Goal: Use online tool/utility: Utilize a website feature to perform a specific function

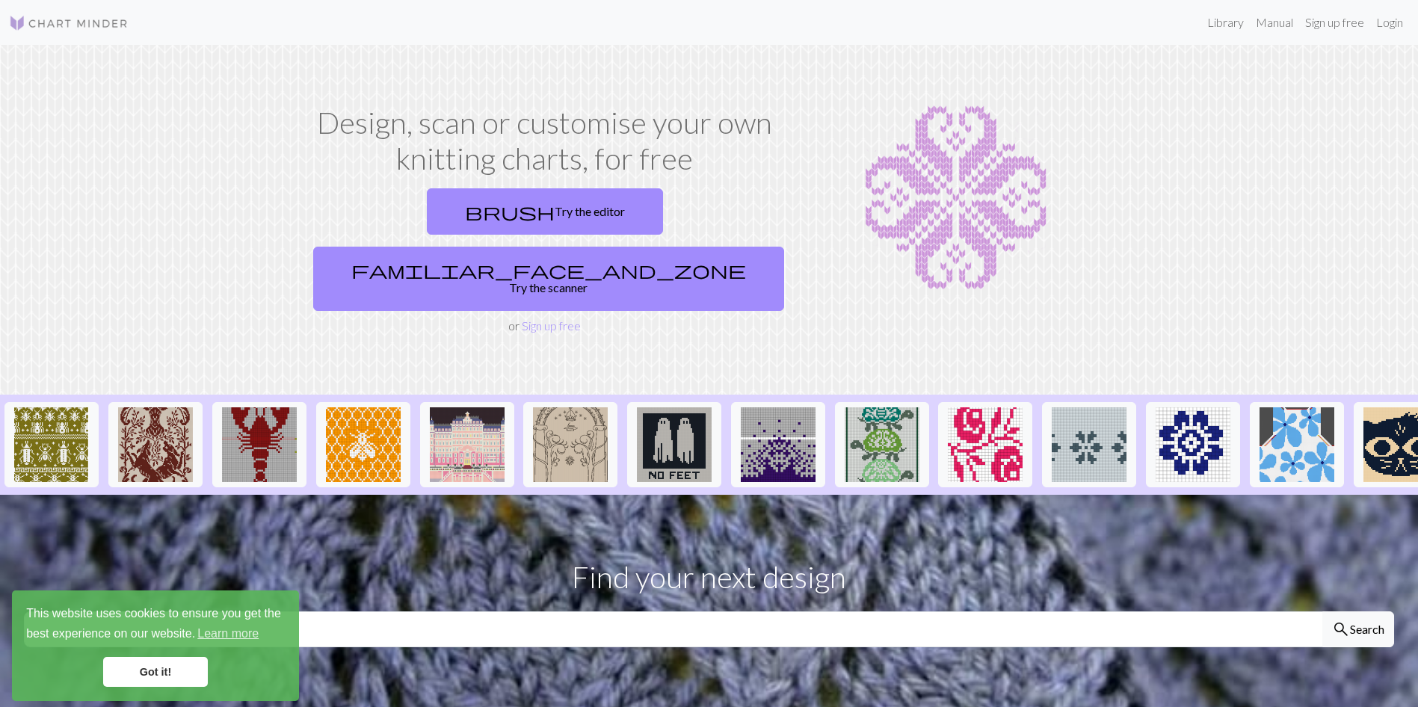
drag, startPoint x: 185, startPoint y: 678, endPoint x: 407, endPoint y: 256, distance: 477.2
click at [185, 678] on link "Got it!" at bounding box center [155, 672] width 105 height 30
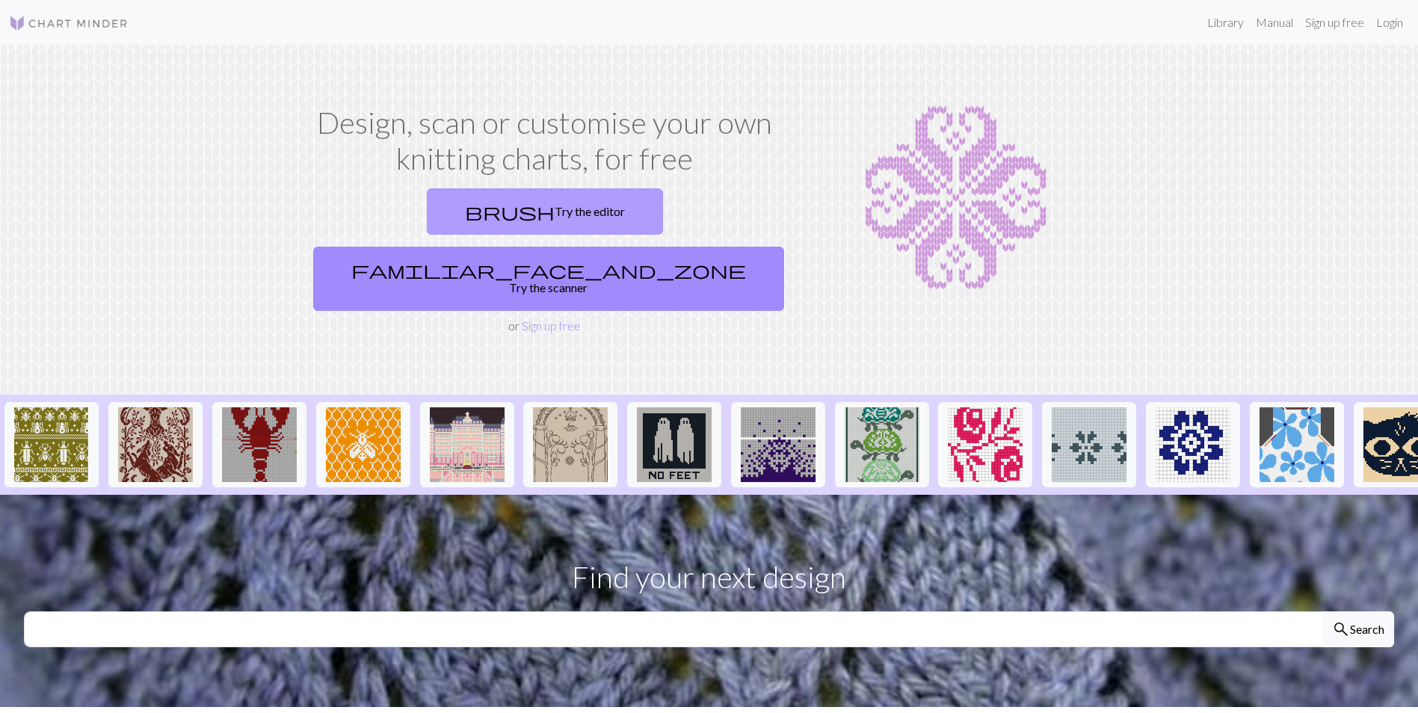
click at [427, 214] on link "brush Try the editor" at bounding box center [545, 211] width 236 height 46
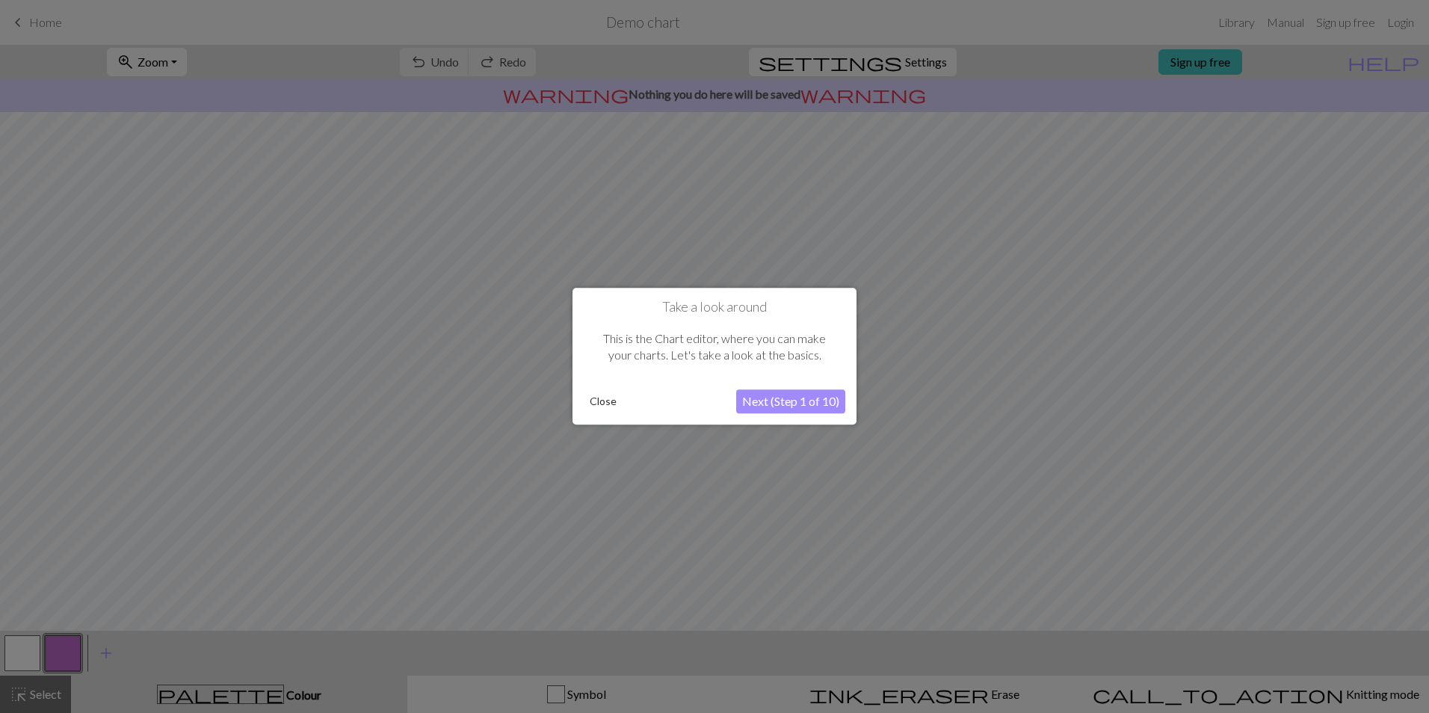
click at [610, 405] on button "Close" at bounding box center [603, 402] width 39 height 22
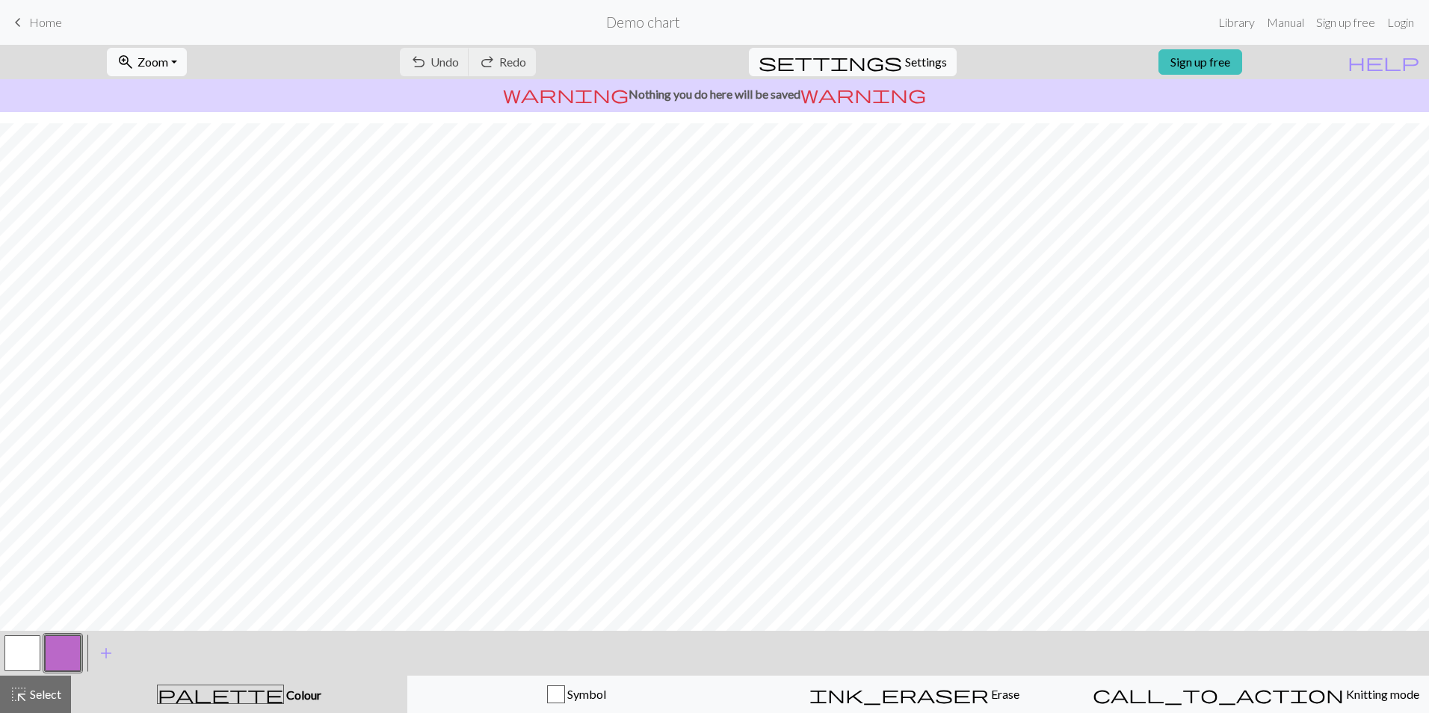
scroll to position [38, 0]
click at [885, 62] on span "settings" at bounding box center [831, 62] width 144 height 21
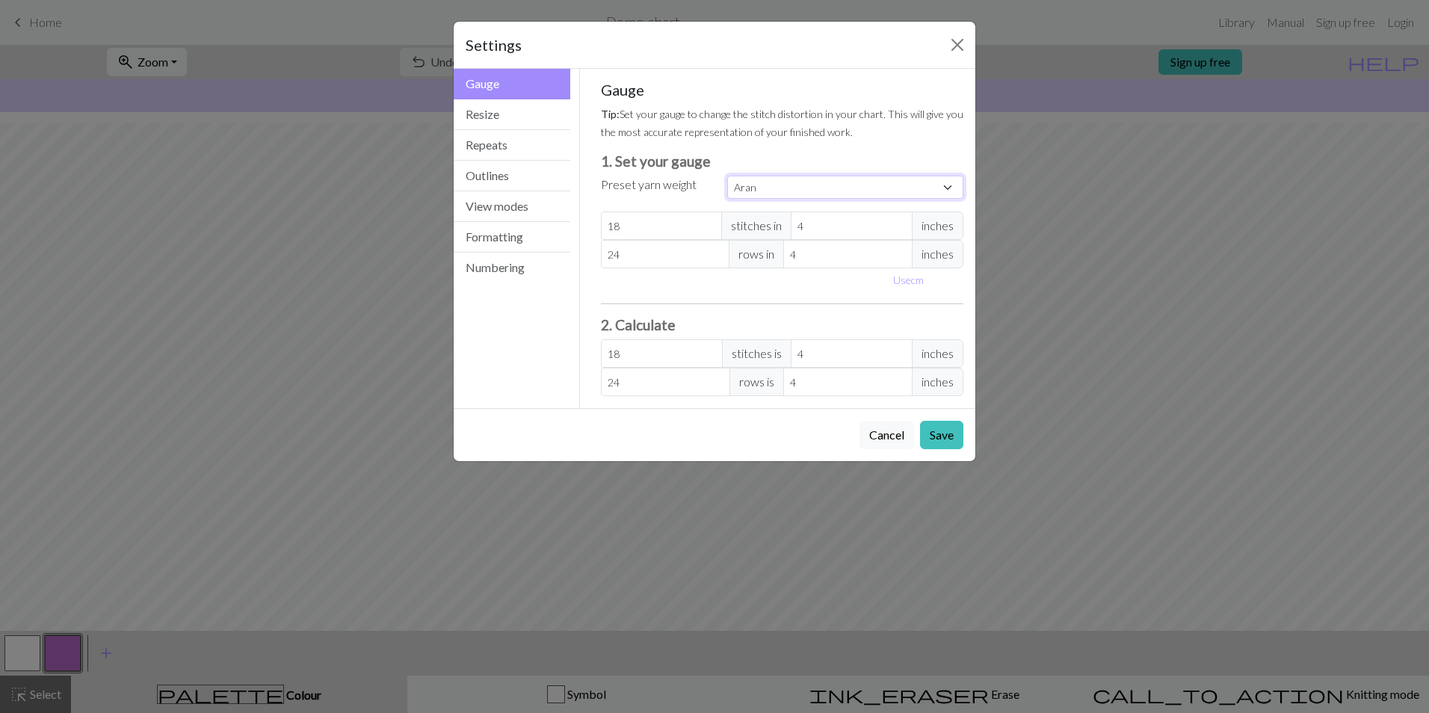
click at [769, 189] on select "Custom Square Lace Light Fingering Fingering Sport Double knit Worsted Aran Bul…" at bounding box center [845, 187] width 236 height 23
select select "sport"
click at [727, 176] on select "Custom Square Lace Light Fingering Fingering Sport Double knit Worsted Aran Bul…" at bounding box center [845, 187] width 236 height 23
type input "24"
type input "34"
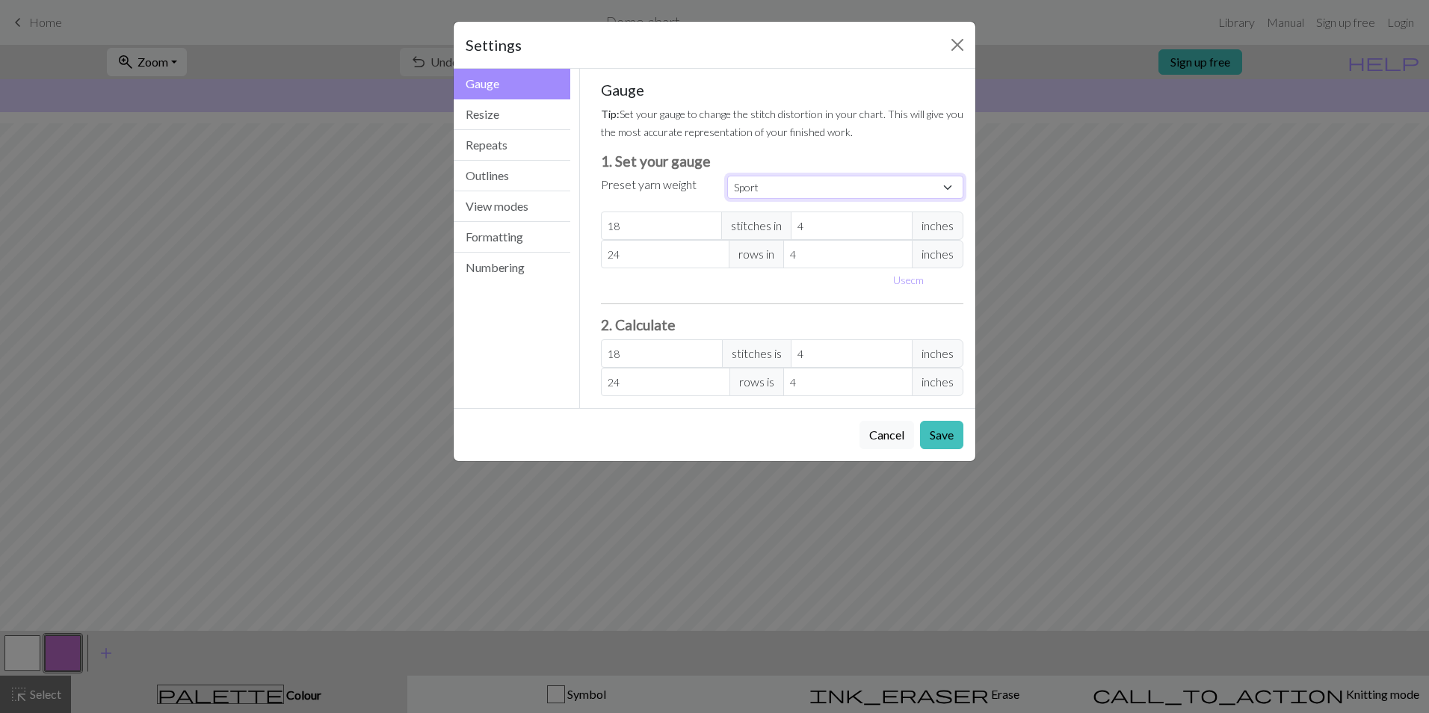
type input "24"
type input "34"
click at [949, 431] on button "Save" at bounding box center [941, 435] width 43 height 28
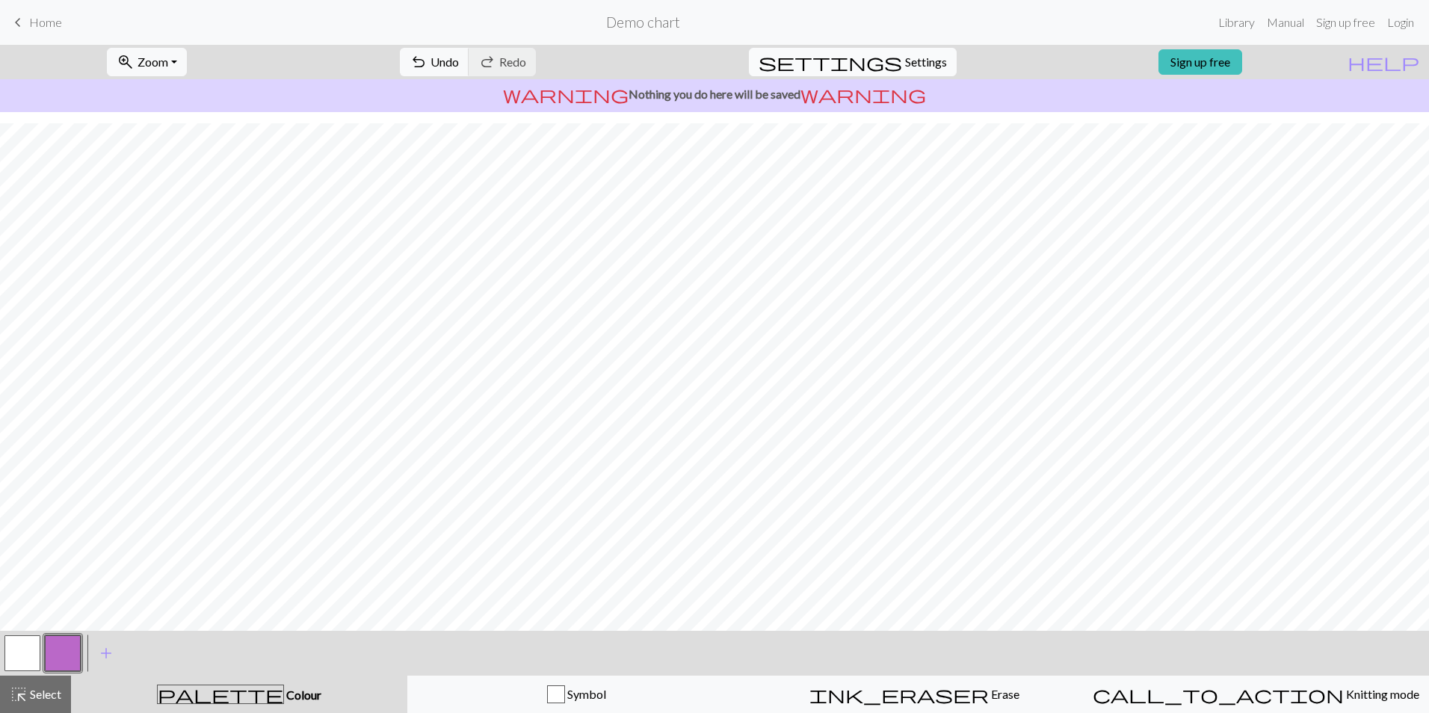
click at [905, 70] on span "Settings" at bounding box center [926, 62] width 42 height 18
select select "sport"
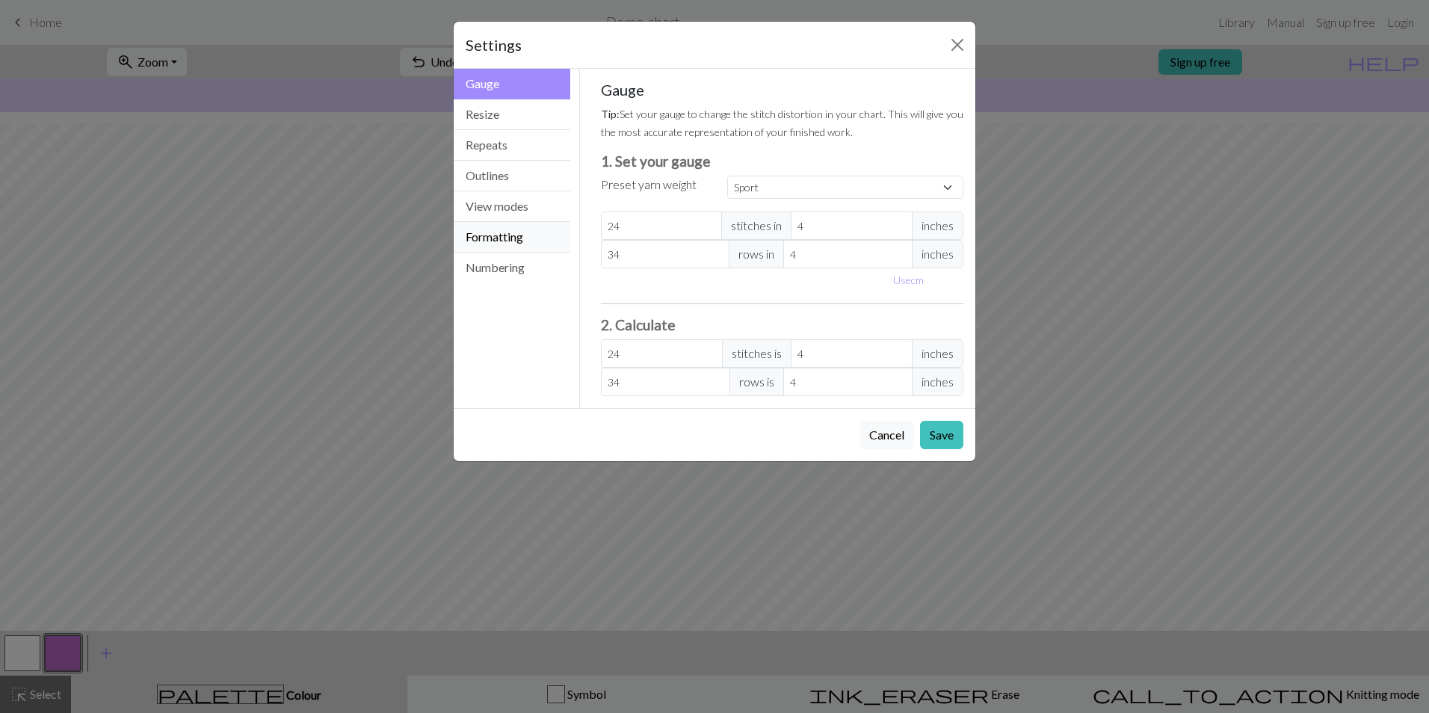
click at [481, 242] on button "Formatting" at bounding box center [512, 237] width 117 height 31
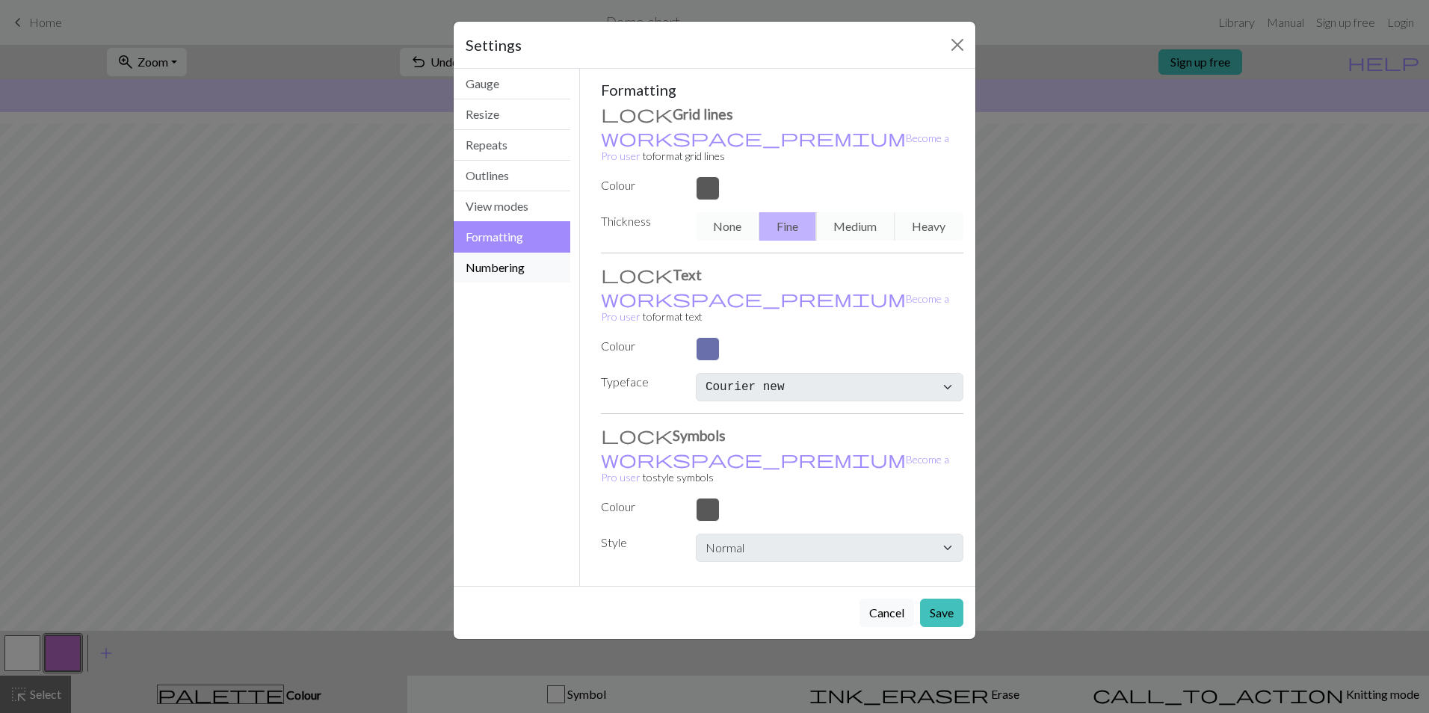
click at [477, 273] on button "Numbering" at bounding box center [512, 268] width 117 height 30
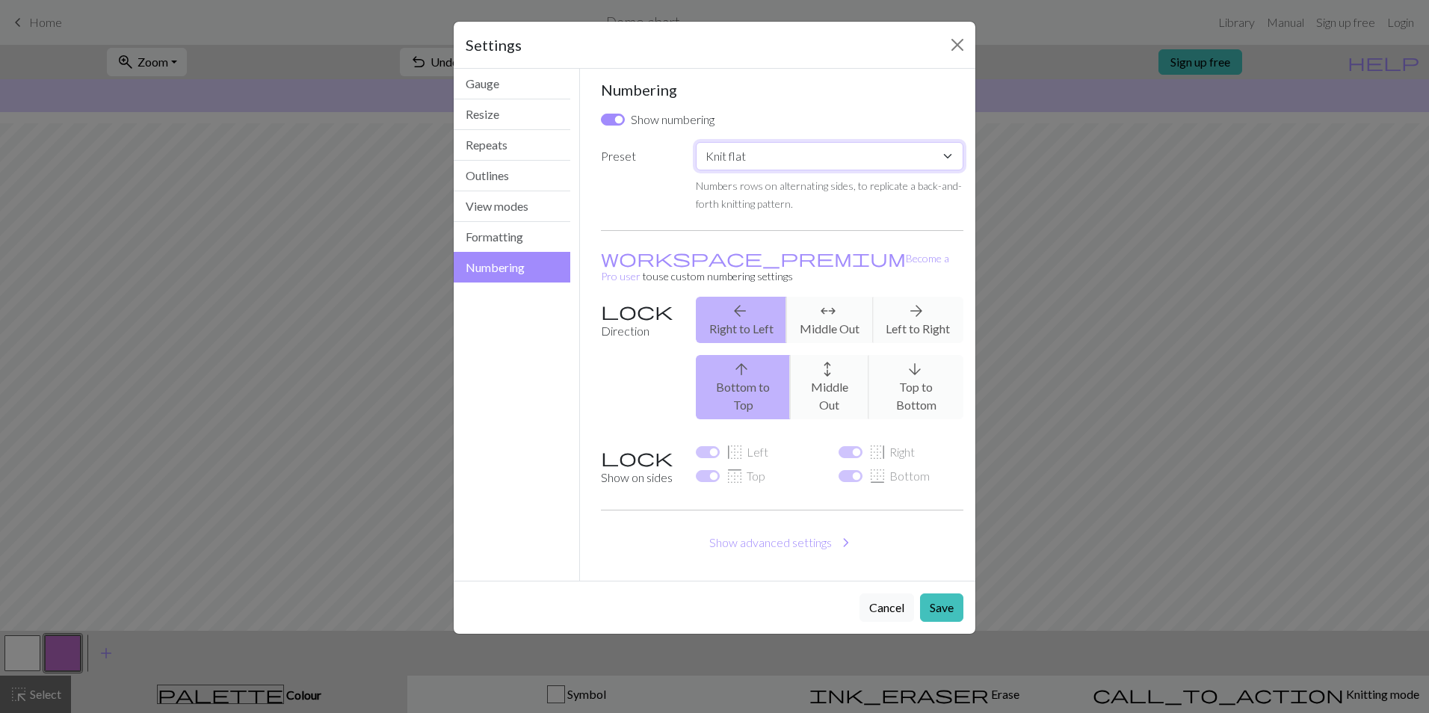
click at [730, 160] on select "Custom Knit flat Knit in the round Lace knitting Cross stitch" at bounding box center [830, 156] width 268 height 28
select select "round"
click at [696, 142] on select "Custom Knit flat Knit in the round Lace knitting Cross stitch" at bounding box center [830, 156] width 268 height 28
checkbox input "false"
click at [641, 258] on link "workspace_premium Become a Pro user" at bounding box center [775, 267] width 348 height 31
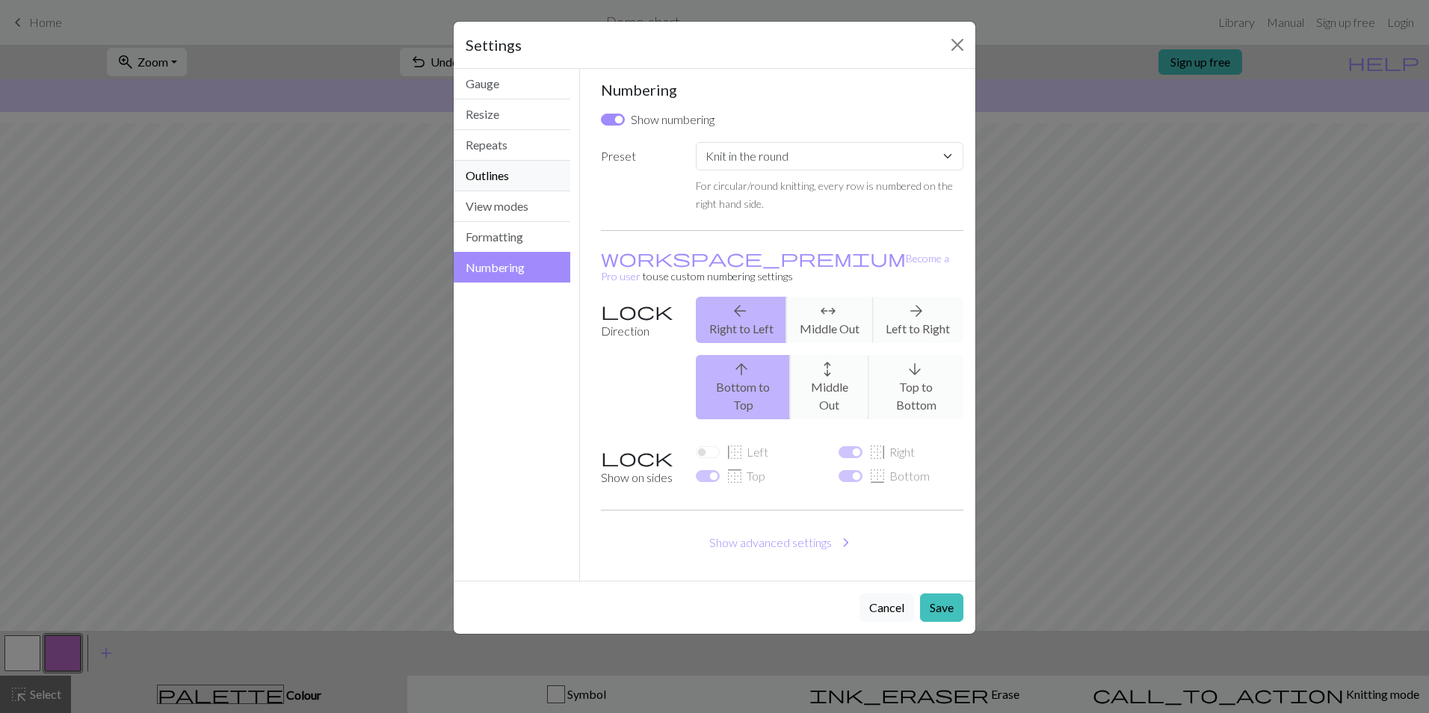
click at [491, 178] on button "Outlines" at bounding box center [512, 176] width 117 height 31
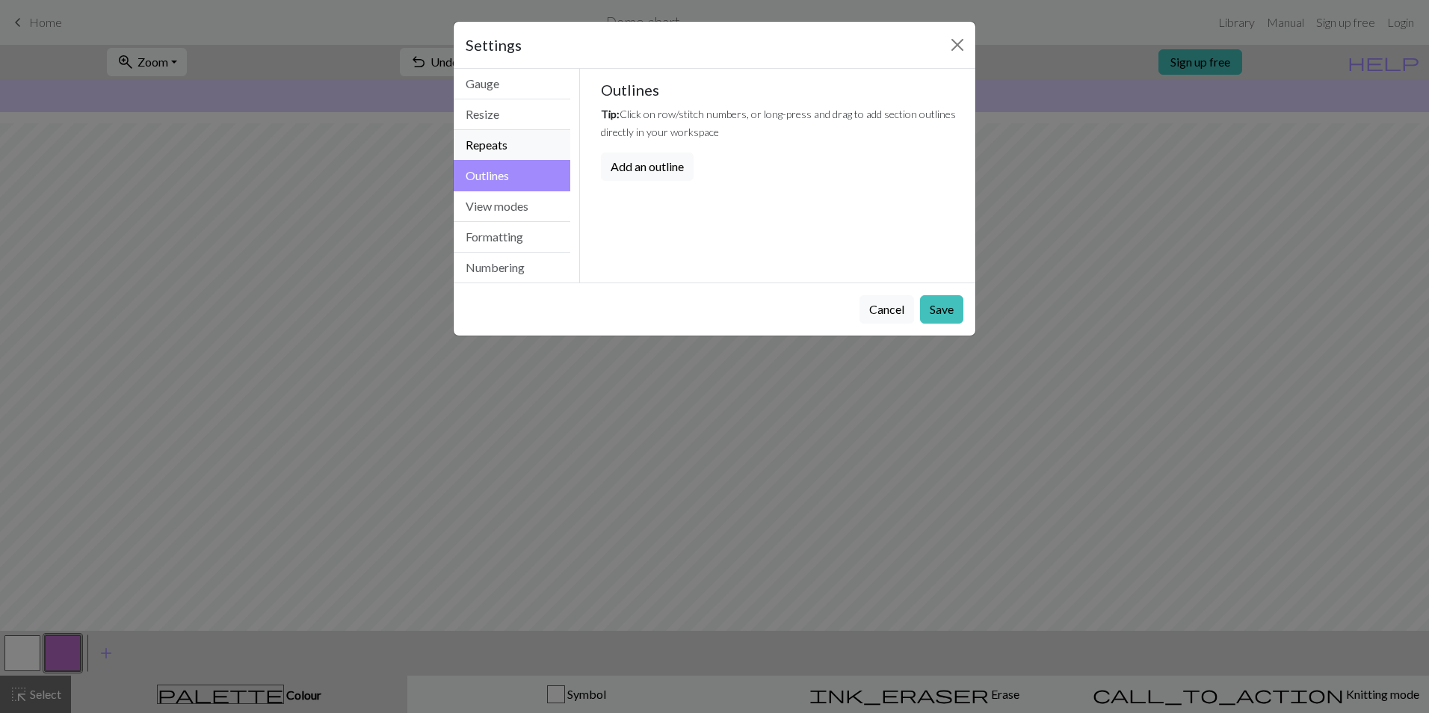
click at [489, 149] on button "Repeats" at bounding box center [512, 145] width 117 height 31
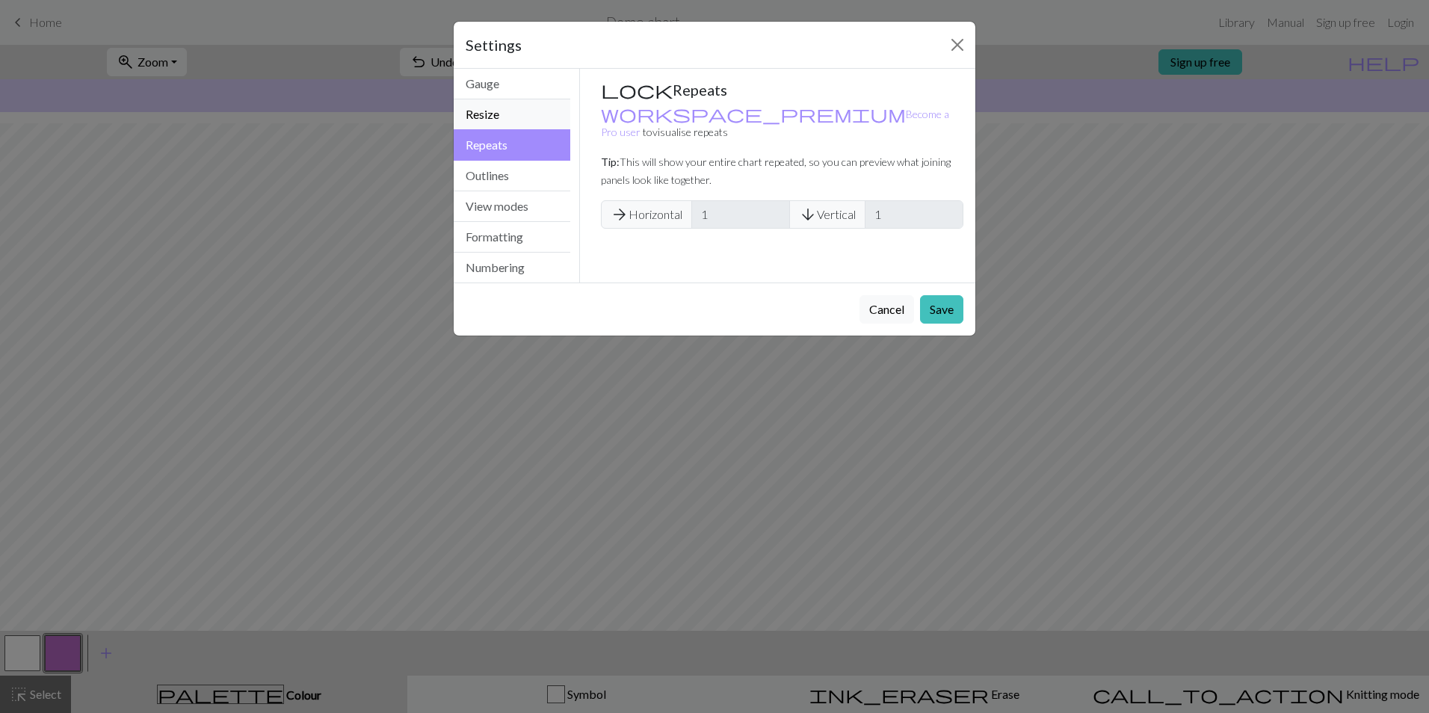
click at [490, 112] on button "Resize" at bounding box center [512, 114] width 117 height 31
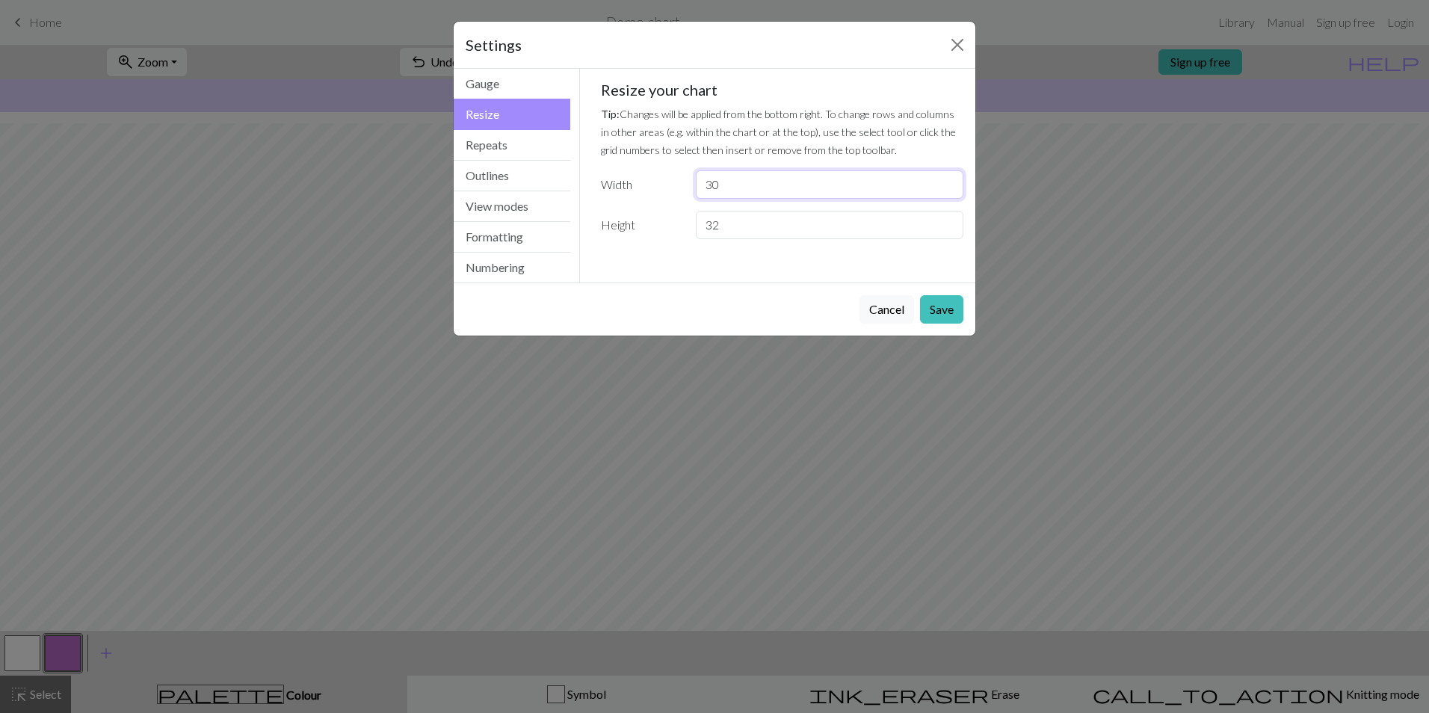
drag, startPoint x: 721, startPoint y: 186, endPoint x: 689, endPoint y: 189, distance: 31.5
click at [689, 189] on div "30" at bounding box center [830, 184] width 286 height 28
type input "36"
drag, startPoint x: 763, startPoint y: 223, endPoint x: 668, endPoint y: 230, distance: 96.0
click at [668, 230] on div "Height 32" at bounding box center [782, 225] width 381 height 28
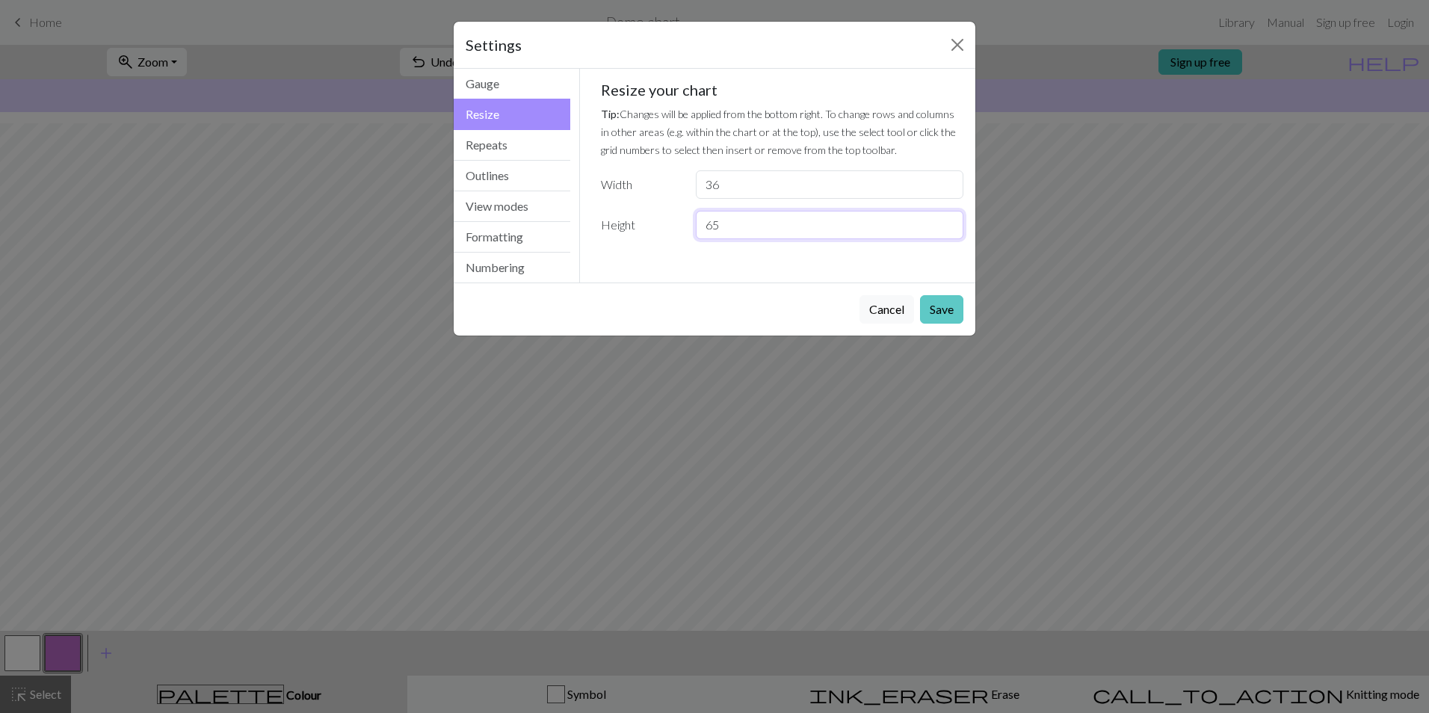
type input "65"
click at [953, 305] on button "Save" at bounding box center [941, 309] width 43 height 28
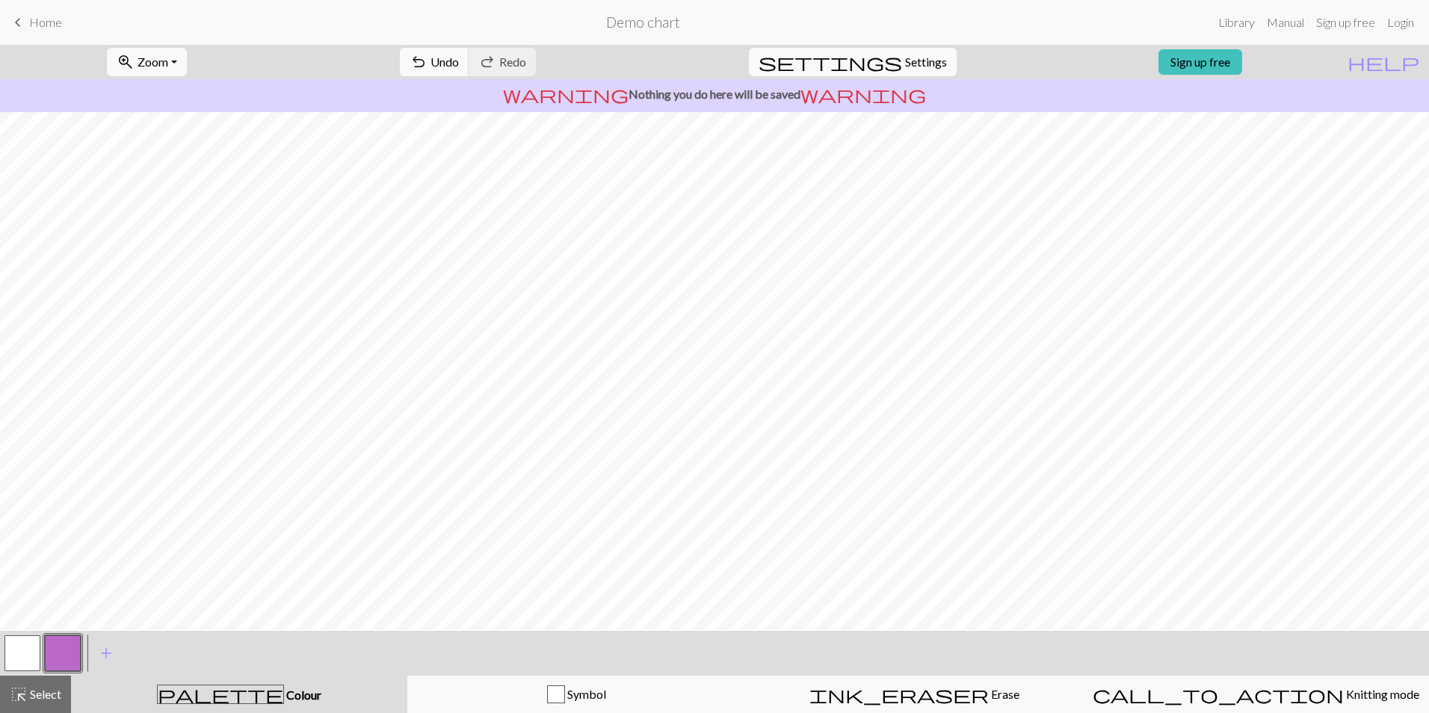
scroll to position [0, 0]
click at [428, 64] on span "undo" at bounding box center [419, 62] width 18 height 21
click at [428, 63] on span "undo" at bounding box center [419, 62] width 18 height 21
click at [1215, 57] on link "Sign up free" at bounding box center [1201, 61] width 84 height 25
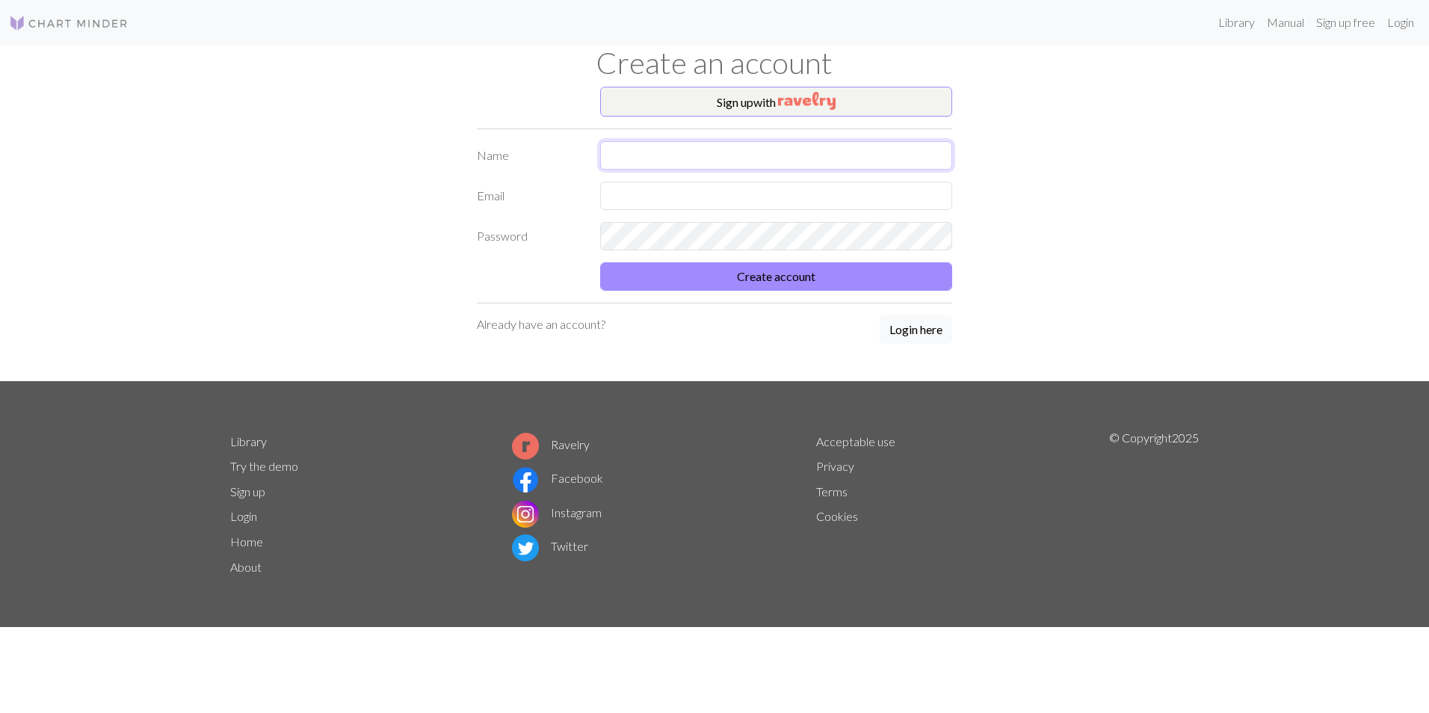
click at [668, 150] on input "text" at bounding box center [776, 155] width 352 height 28
click at [694, 98] on button "Sign up with" at bounding box center [776, 102] width 352 height 30
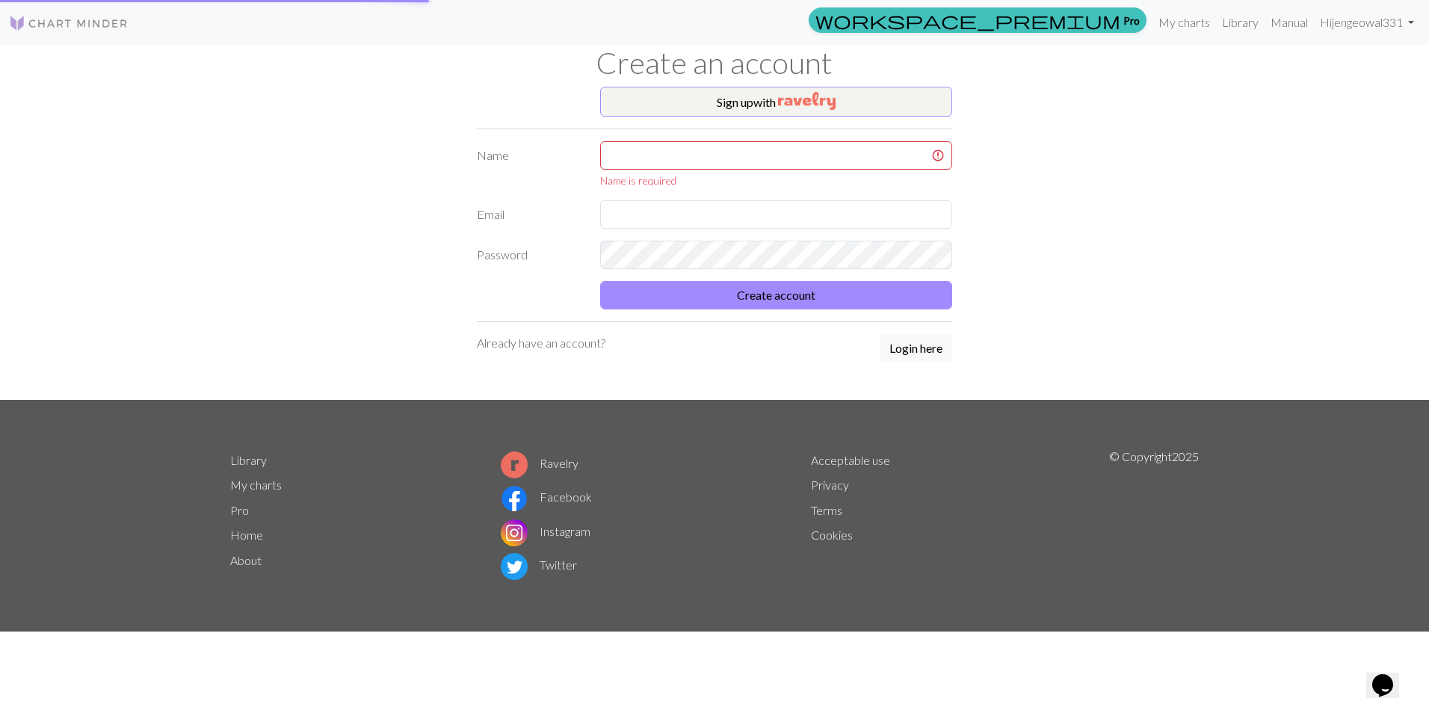
click at [1127, 173] on div "Sign up with Name Name is required Email Password Create account Already have a…" at bounding box center [714, 243] width 987 height 313
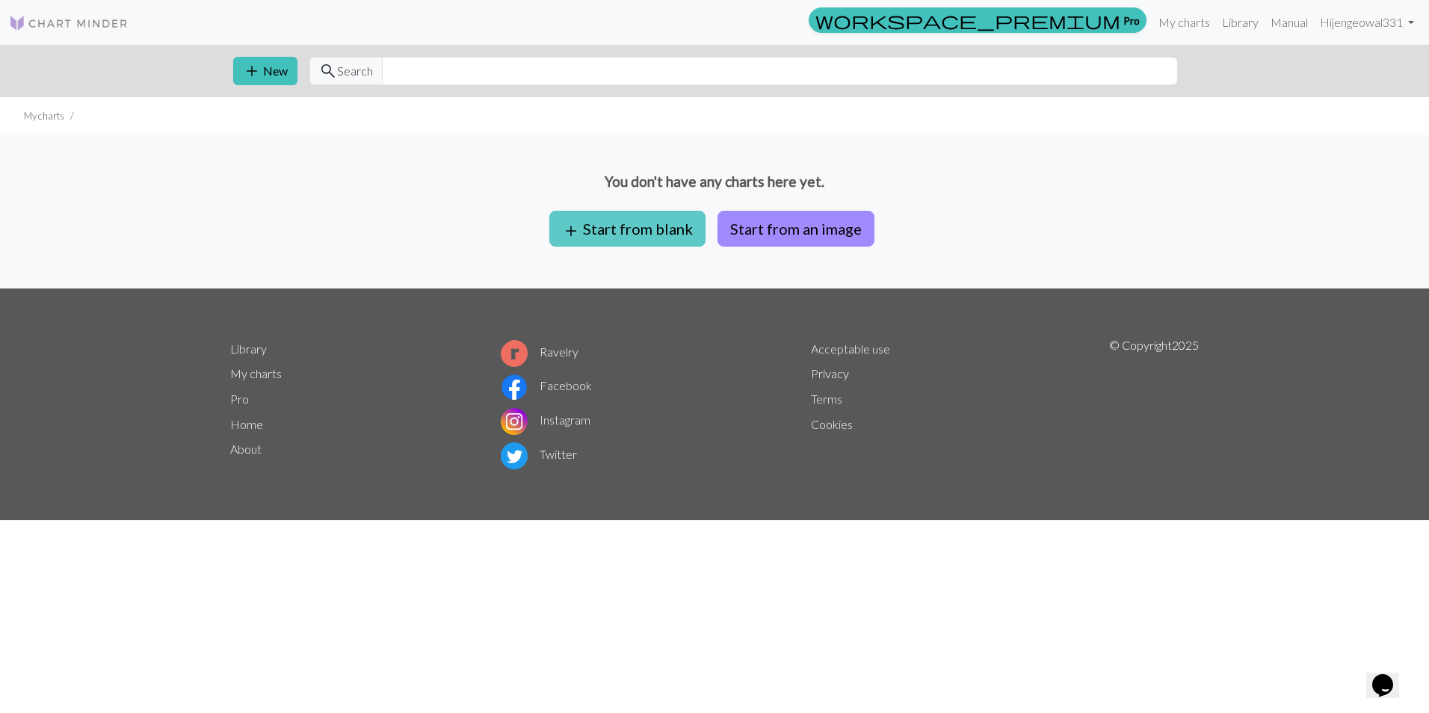
click at [628, 225] on button "add Start from blank" at bounding box center [627, 229] width 156 height 36
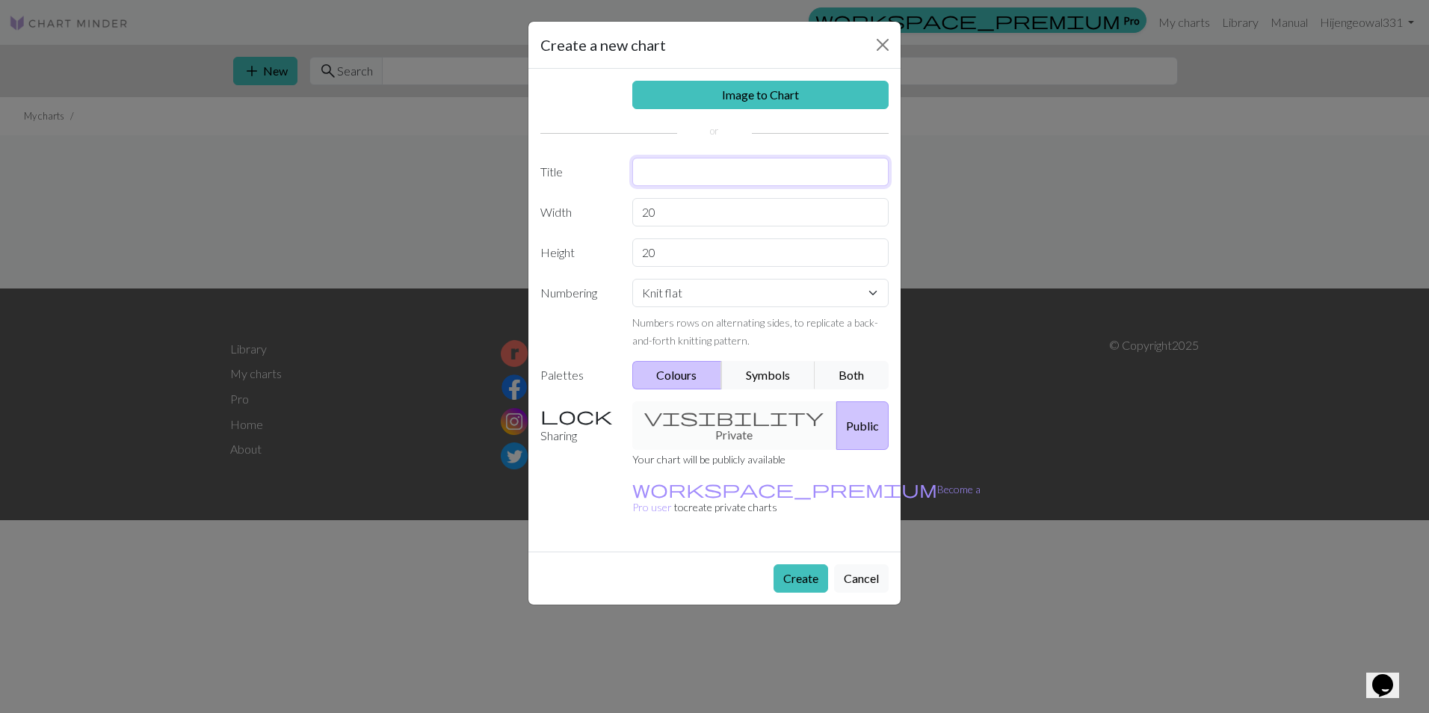
click at [649, 171] on input "text" at bounding box center [760, 172] width 257 height 28
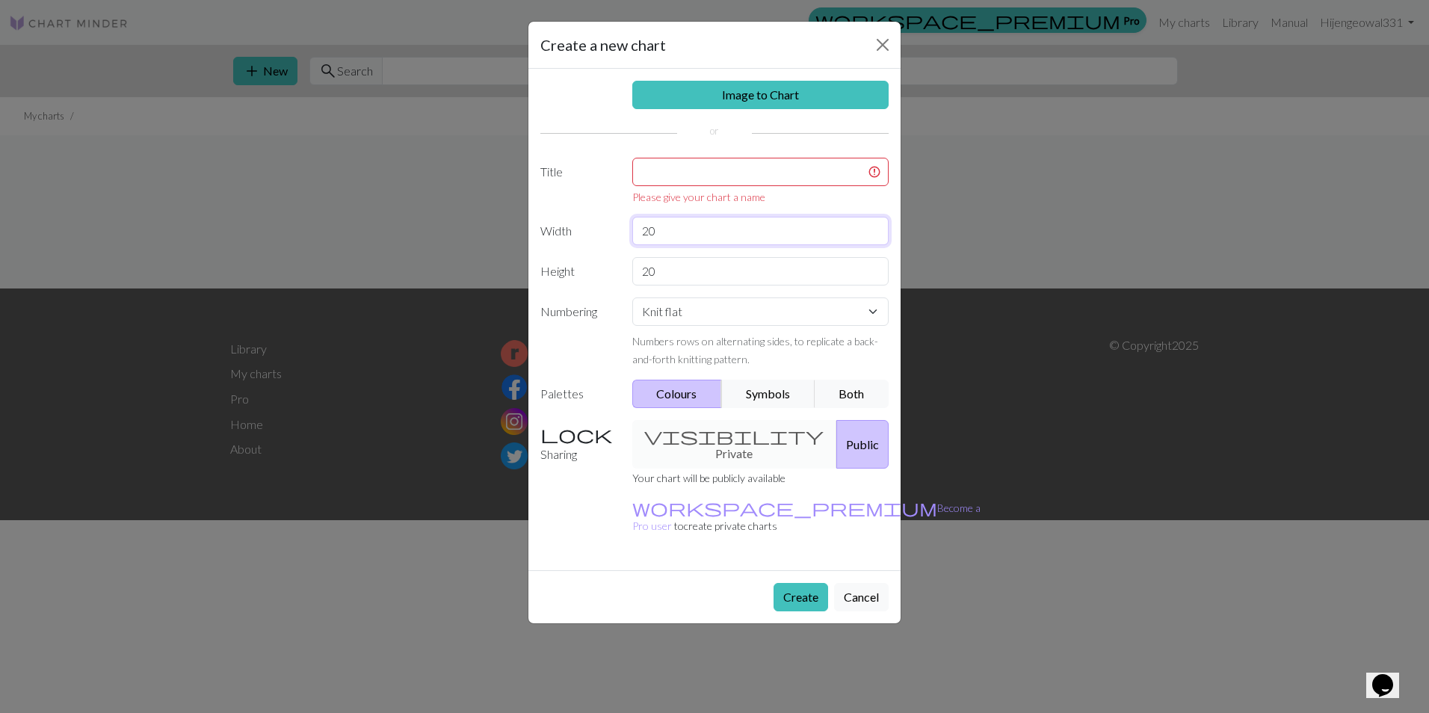
click at [663, 218] on input "20" at bounding box center [760, 231] width 257 height 28
click at [688, 177] on input "text" at bounding box center [760, 172] width 257 height 28
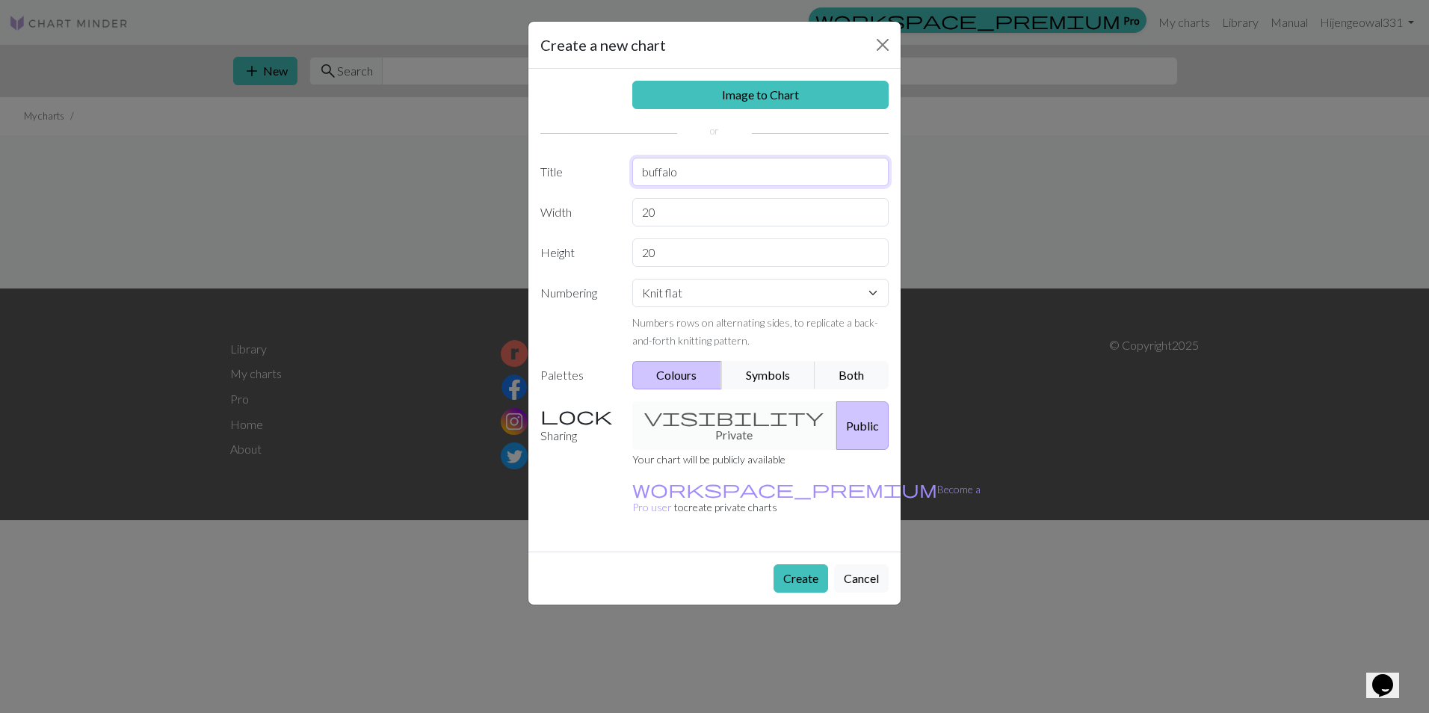
type input "buffalo"
drag, startPoint x: 686, startPoint y: 209, endPoint x: 626, endPoint y: 209, distance: 59.8
click at [626, 209] on div "20" at bounding box center [760, 212] width 275 height 28
type input "36"
drag, startPoint x: 684, startPoint y: 247, endPoint x: 598, endPoint y: 247, distance: 86.0
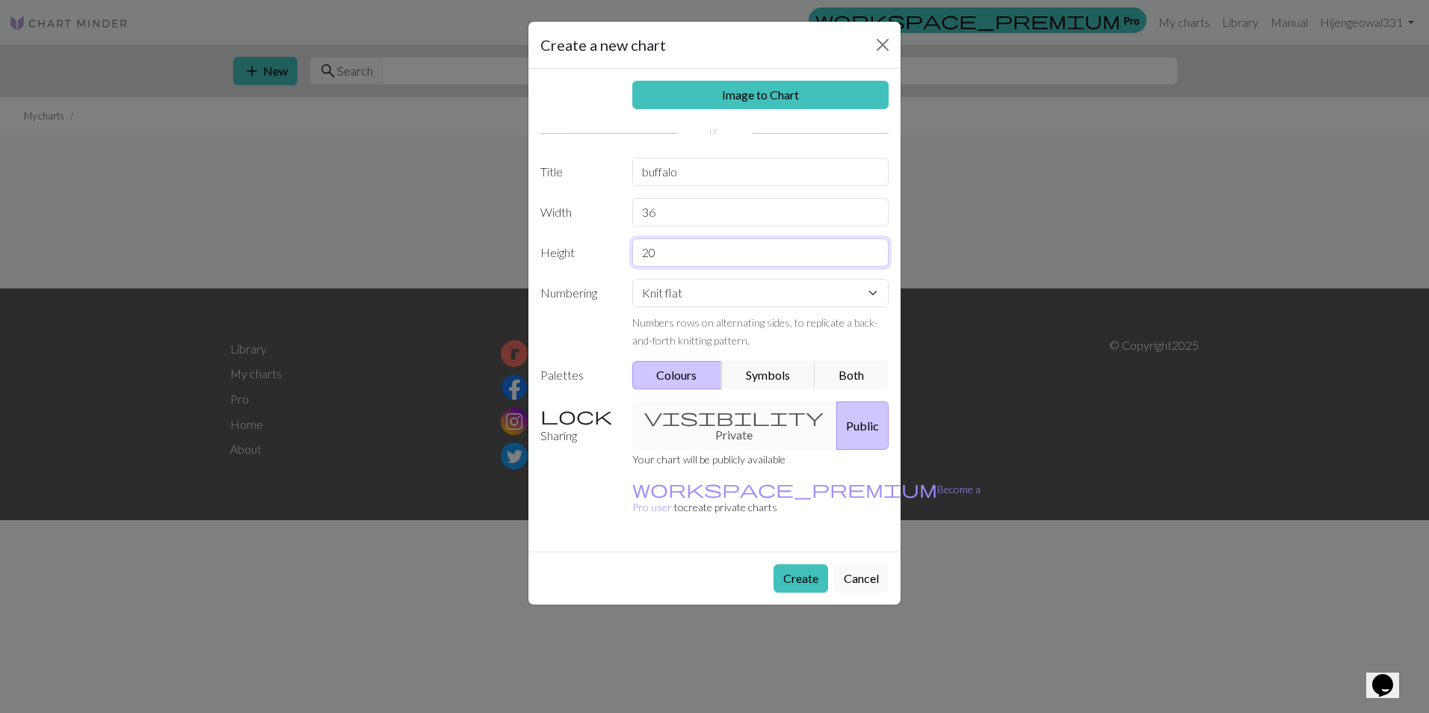
click at [598, 247] on div "Height 20" at bounding box center [714, 252] width 366 height 28
type input "65"
click at [667, 283] on select "Knit flat Knit in the round Lace knitting Cross stitch" at bounding box center [760, 293] width 257 height 28
select select "round"
click at [632, 279] on select "Knit flat Knit in the round Lace knitting Cross stitch" at bounding box center [760, 293] width 257 height 28
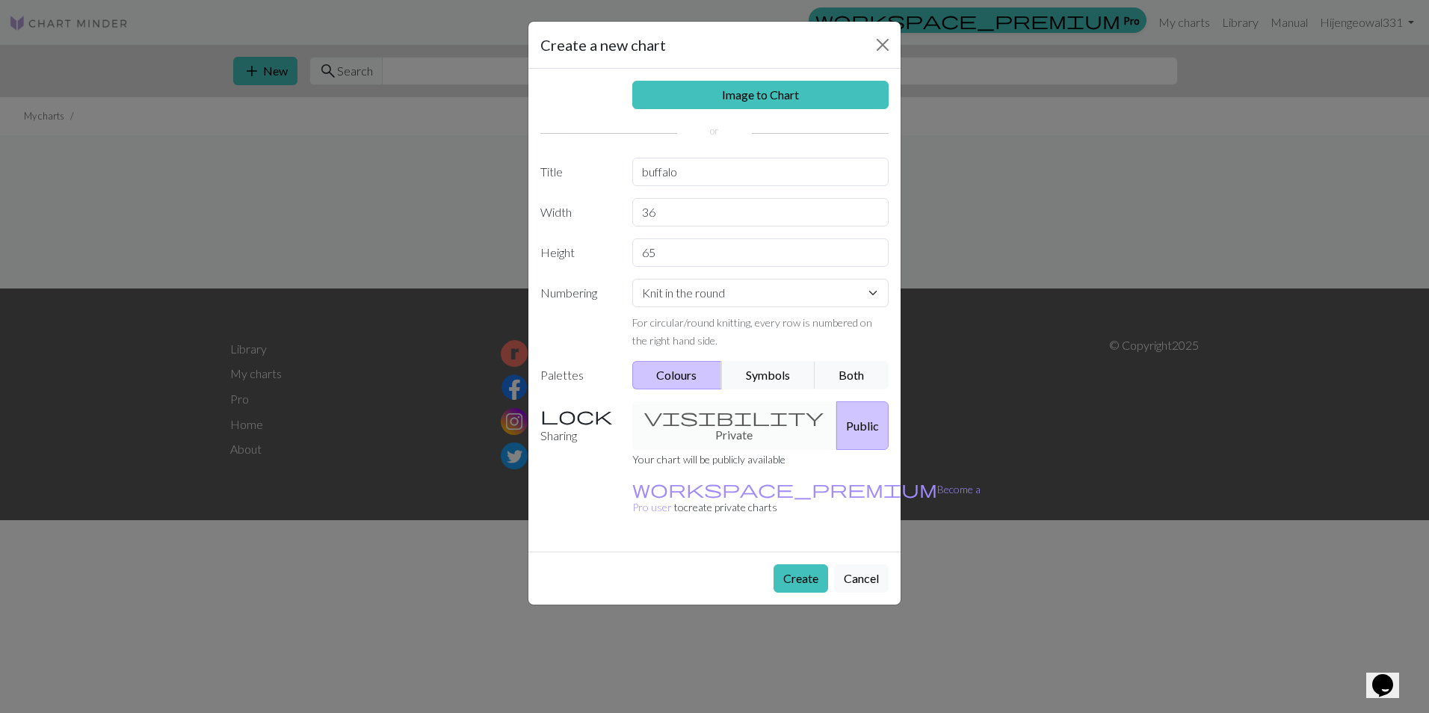
click at [709, 424] on div "visibility Private Public" at bounding box center [760, 425] width 275 height 49
click at [703, 404] on div "visibility Private Public" at bounding box center [760, 425] width 275 height 49
click at [706, 414] on div "visibility Private Public" at bounding box center [760, 425] width 275 height 49
drag, startPoint x: 798, startPoint y: 546, endPoint x: 777, endPoint y: 531, distance: 26.3
click at [798, 564] on button "Create" at bounding box center [801, 578] width 55 height 28
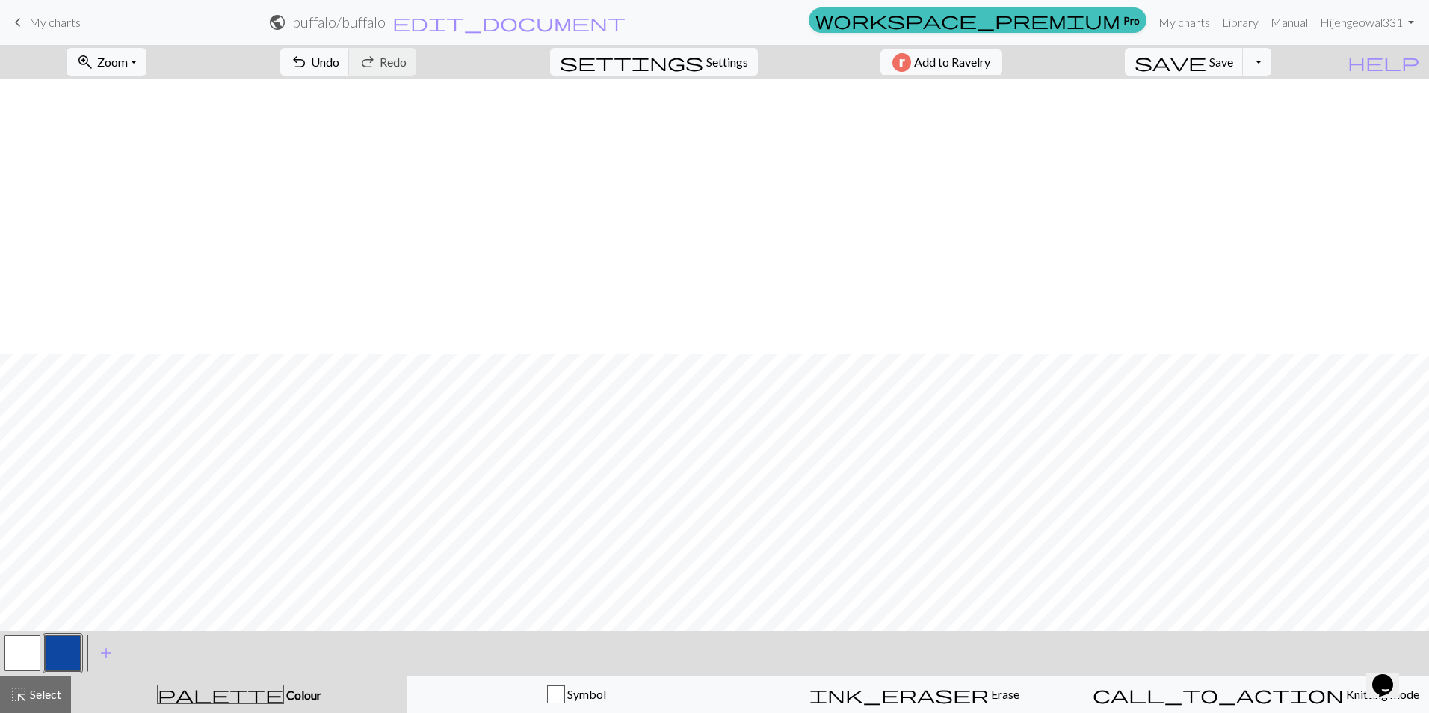
scroll to position [499, 0]
click at [55, 651] on button "button" at bounding box center [63, 653] width 36 height 36
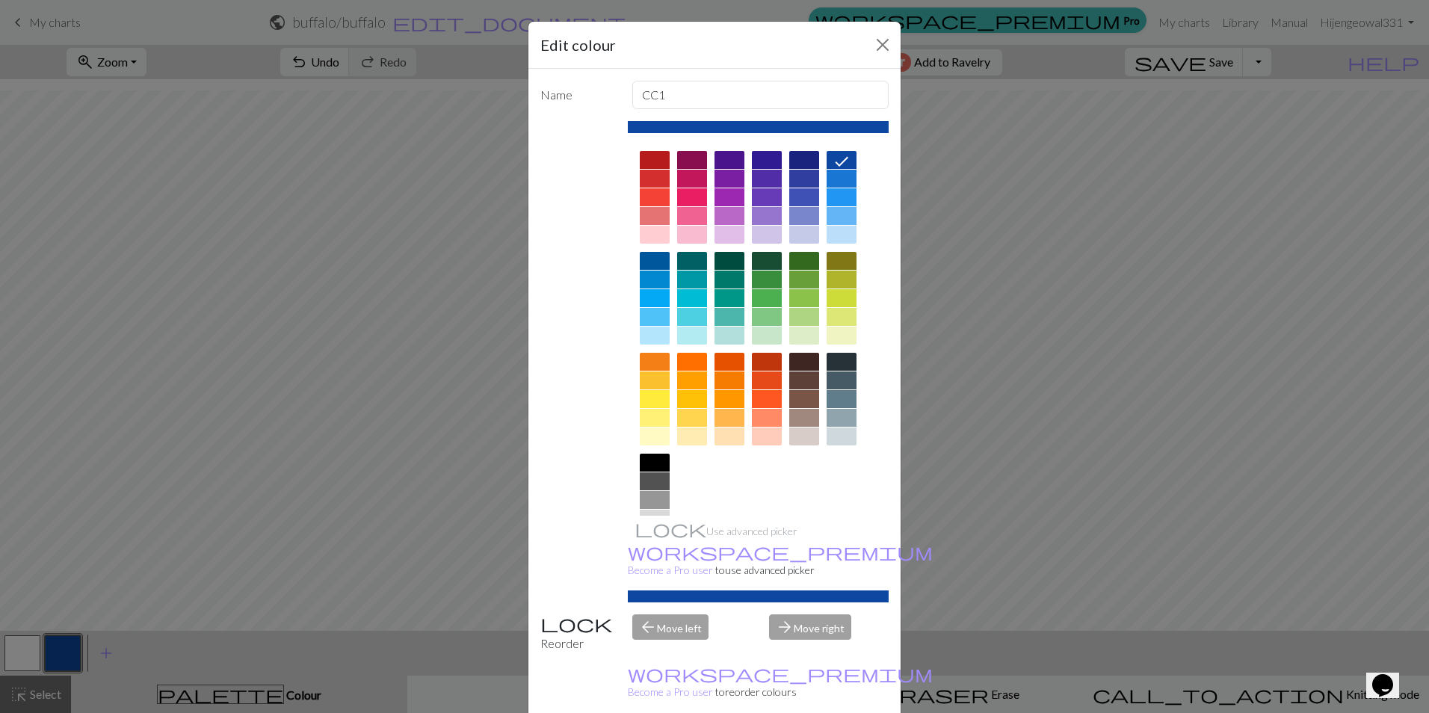
click at [657, 157] on div at bounding box center [655, 160] width 30 height 18
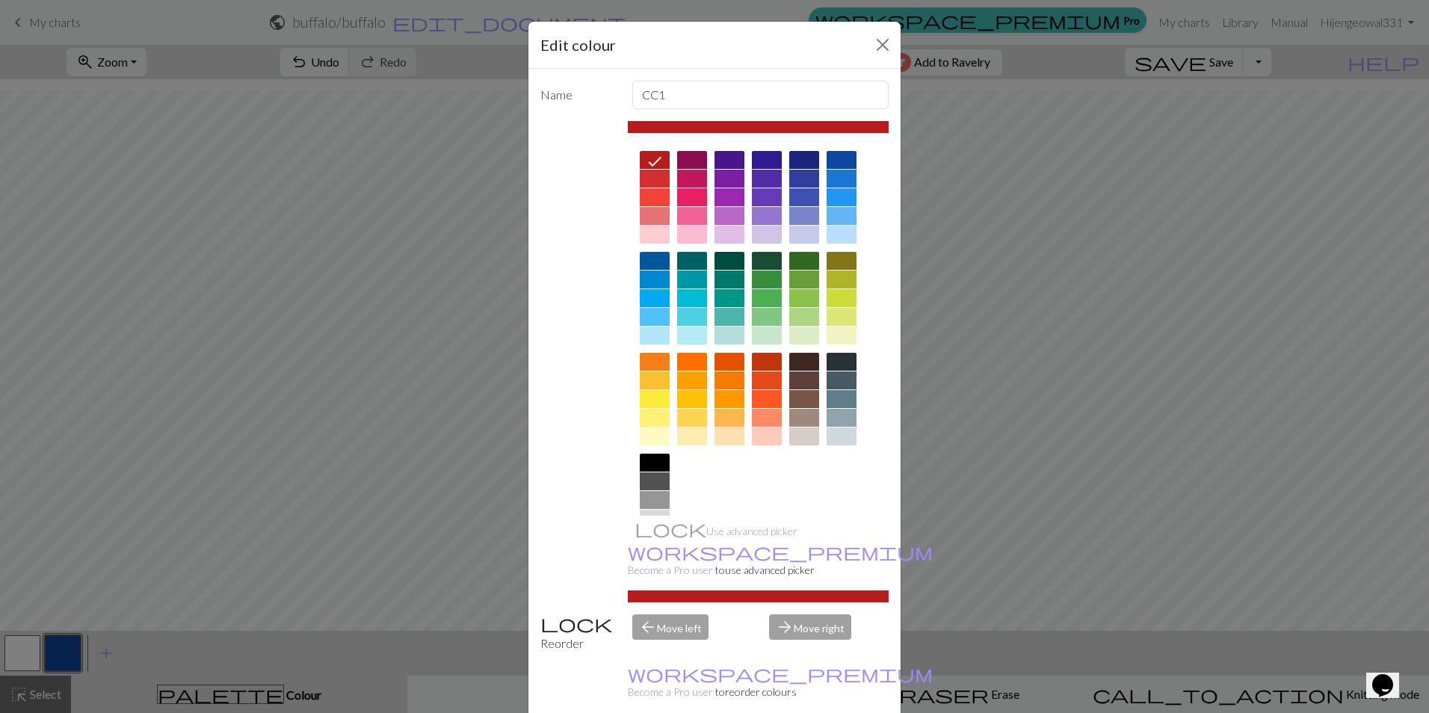
click at [105, 653] on div "Edit colour Name CC1 Use advanced picker workspace_premium Become a Pro user to…" at bounding box center [714, 356] width 1429 height 713
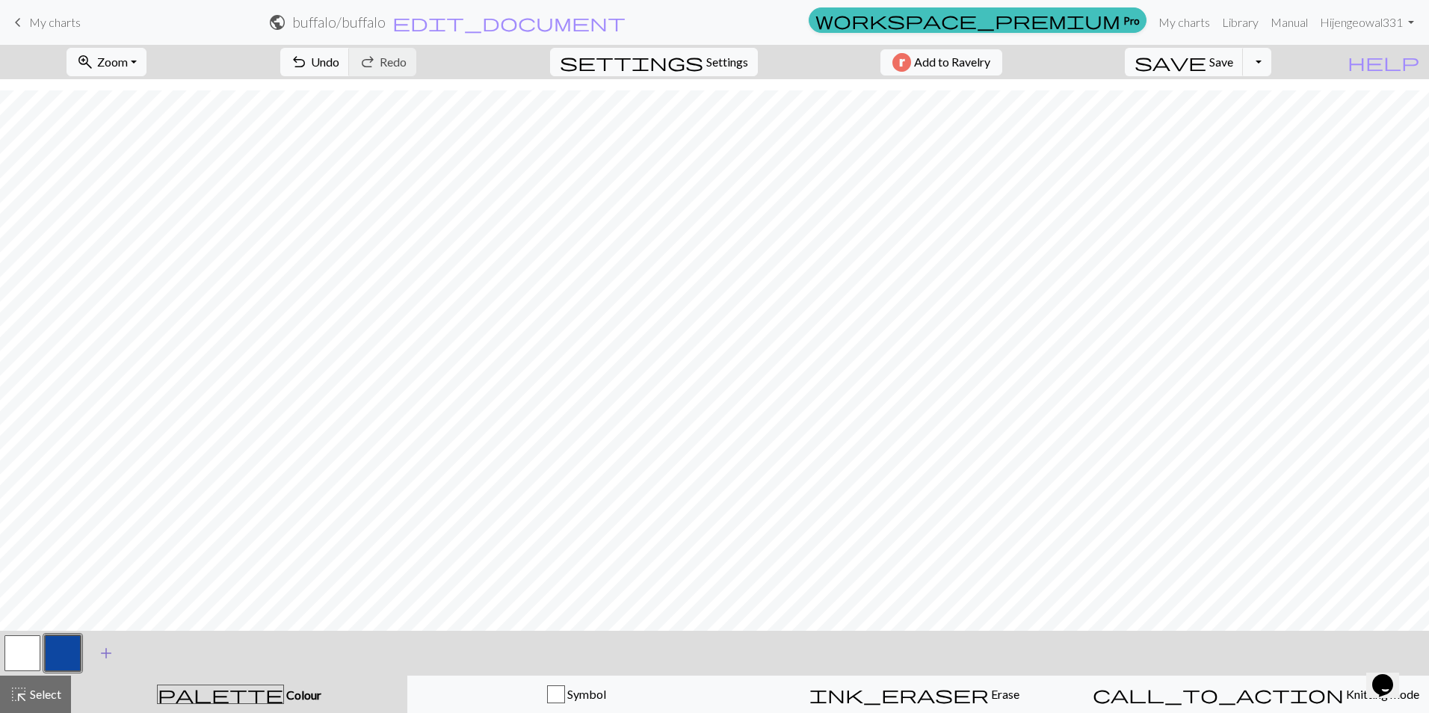
click at [103, 653] on span "add" at bounding box center [106, 653] width 18 height 21
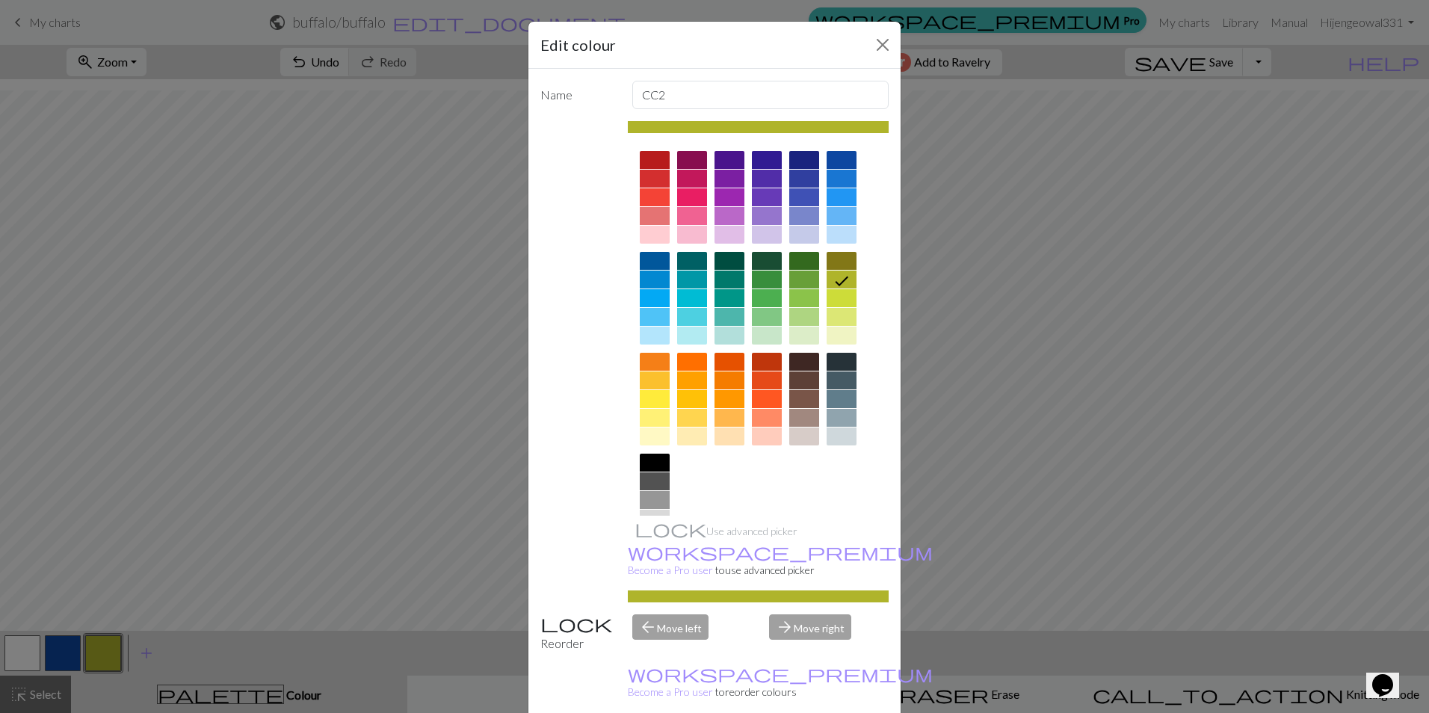
click at [653, 160] on div at bounding box center [655, 160] width 30 height 18
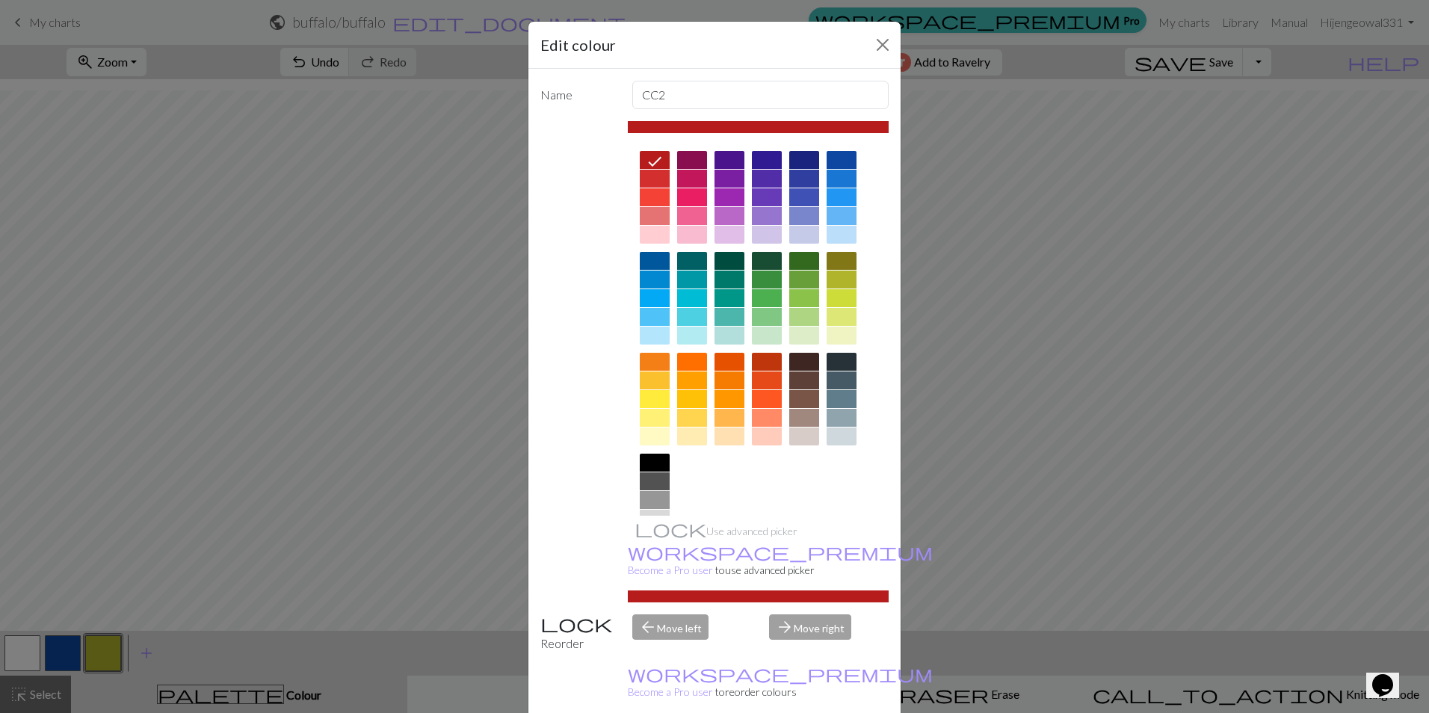
drag, startPoint x: 795, startPoint y: 697, endPoint x: 451, endPoint y: 634, distance: 349.7
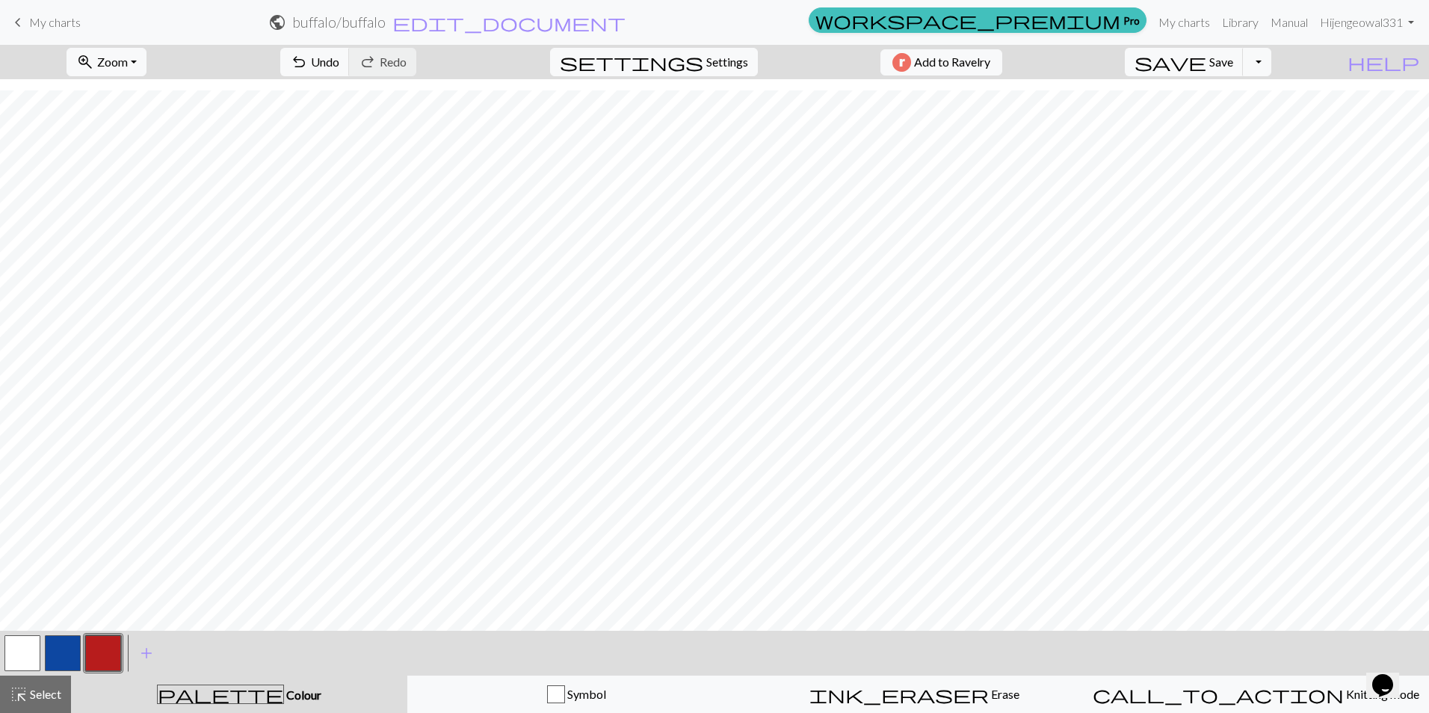
click at [63, 641] on button "button" at bounding box center [63, 653] width 36 height 36
click at [99, 657] on button "button" at bounding box center [103, 653] width 36 height 36
click at [21, 659] on button "button" at bounding box center [22, 653] width 36 height 36
click at [105, 659] on button "button" at bounding box center [103, 653] width 36 height 36
click at [28, 657] on button "button" at bounding box center [22, 653] width 36 height 36
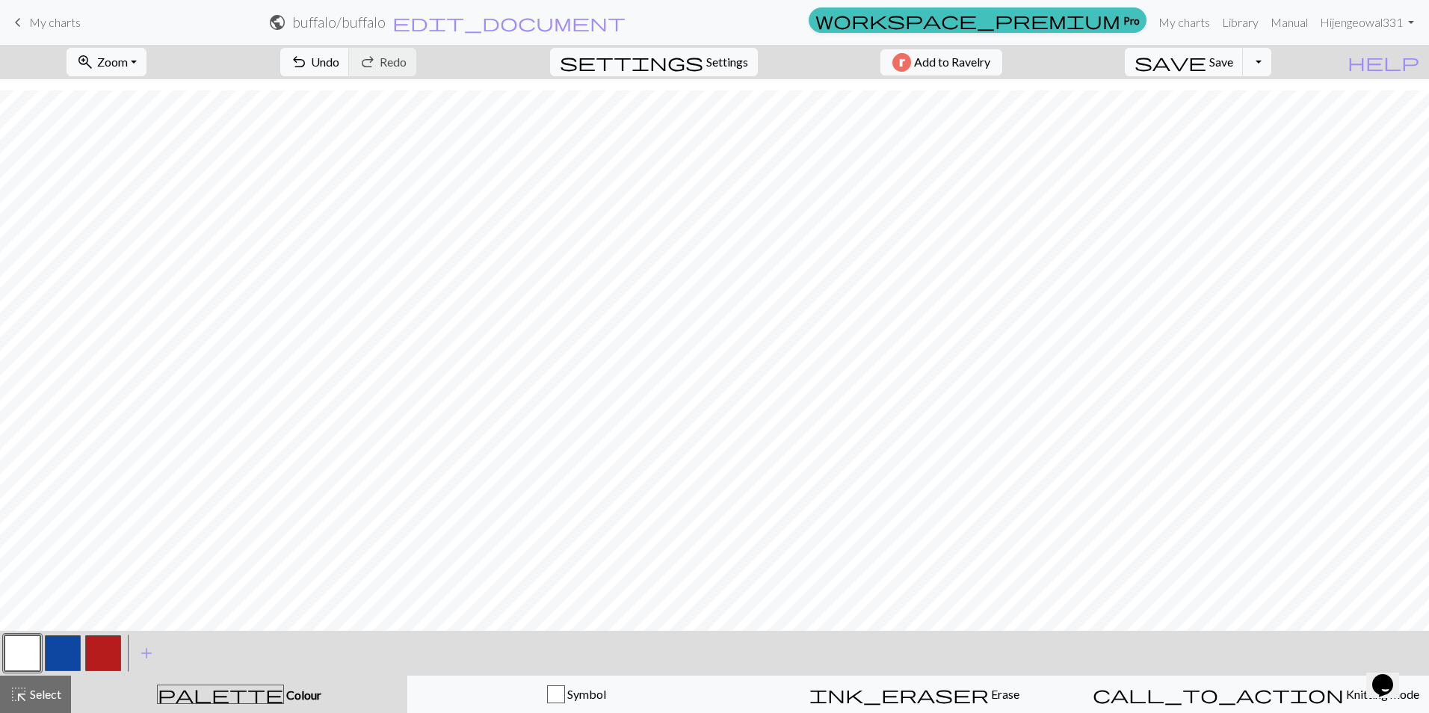
click at [99, 659] on button "button" at bounding box center [103, 653] width 36 height 36
click at [1207, 67] on span "save" at bounding box center [1171, 62] width 72 height 21
drag, startPoint x: 1254, startPoint y: 62, endPoint x: 1265, endPoint y: 64, distance: 10.6
click at [1233, 63] on span "Save" at bounding box center [1222, 62] width 24 height 14
click at [1272, 66] on button "Toggle Dropdown" at bounding box center [1257, 62] width 28 height 28
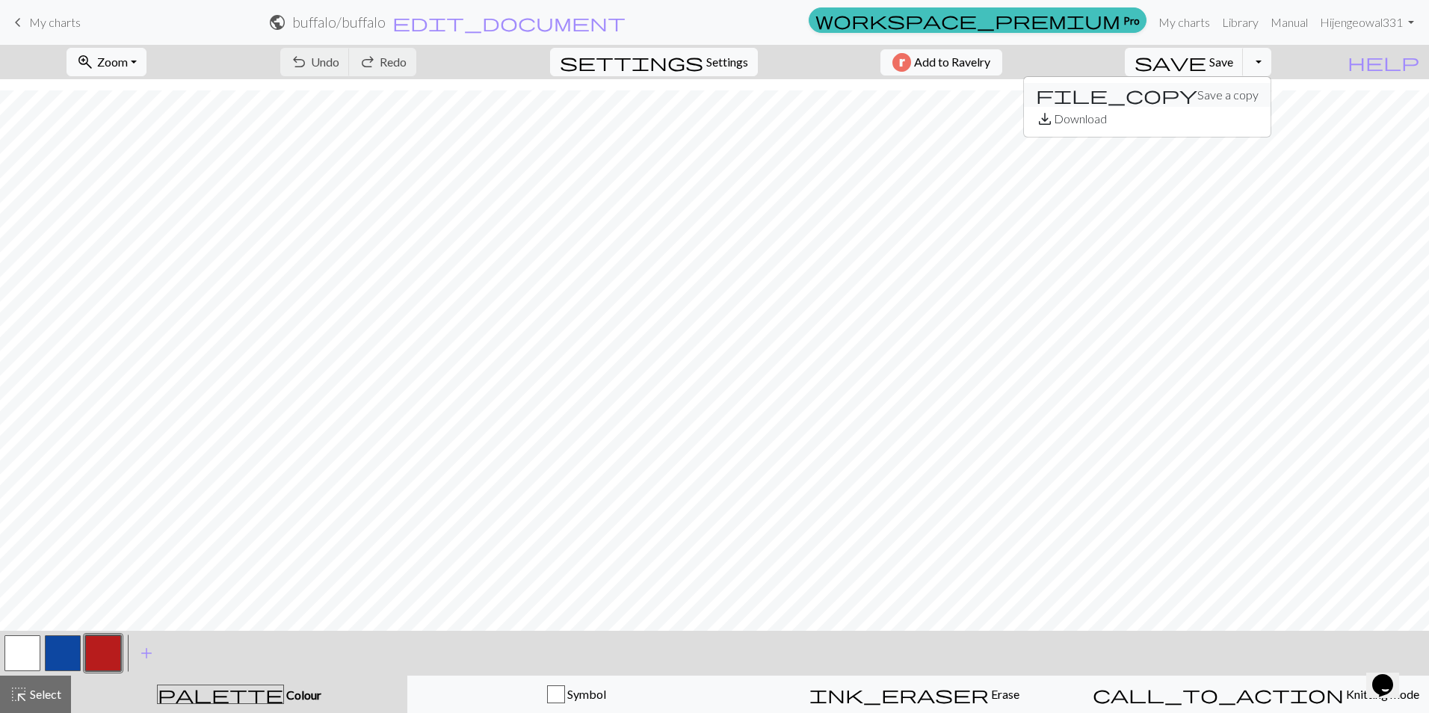
click at [1228, 100] on button "file_copy Save a copy" at bounding box center [1147, 95] width 247 height 24
